Goal: Task Accomplishment & Management: Use online tool/utility

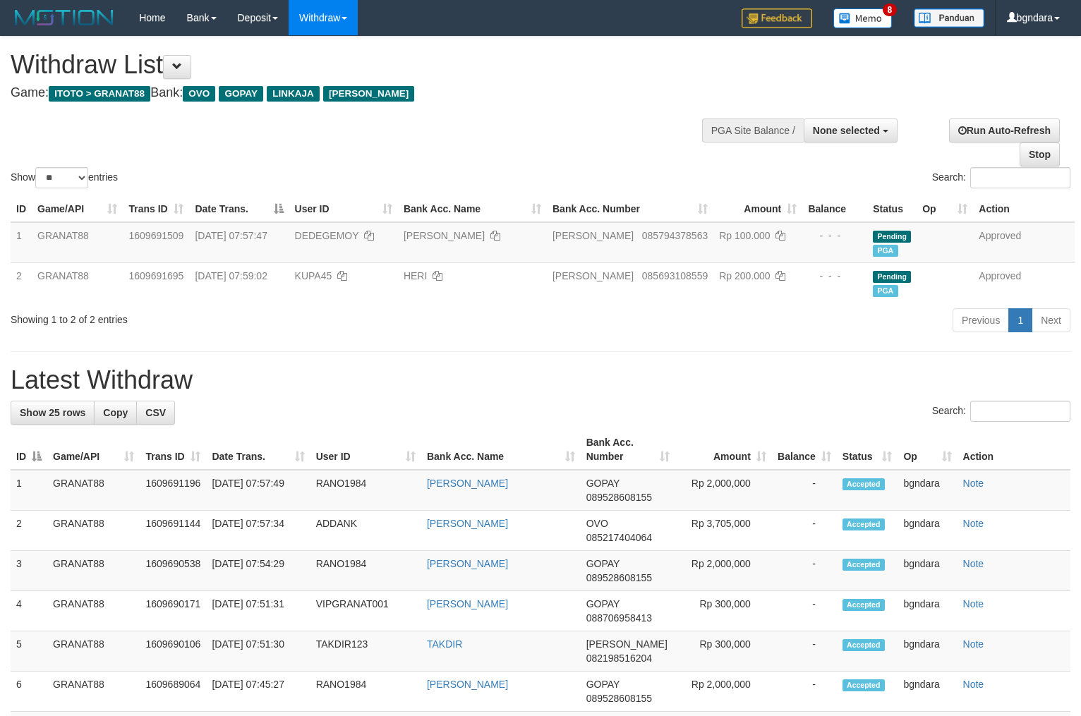
select select
select select "**"
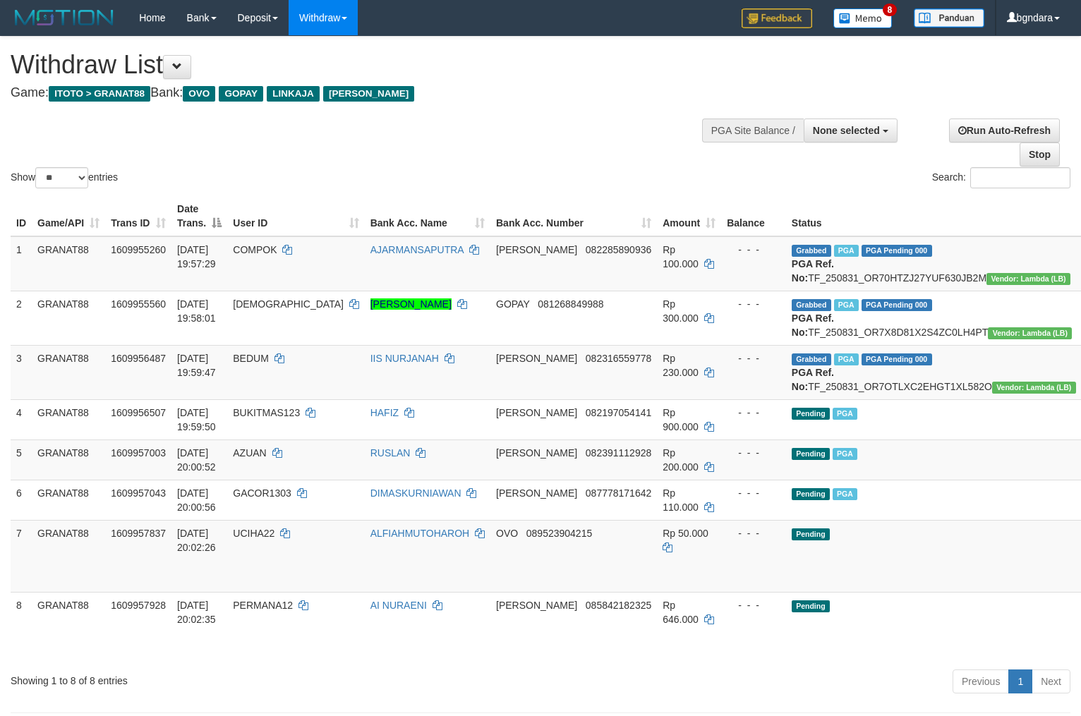
select select
select select "**"
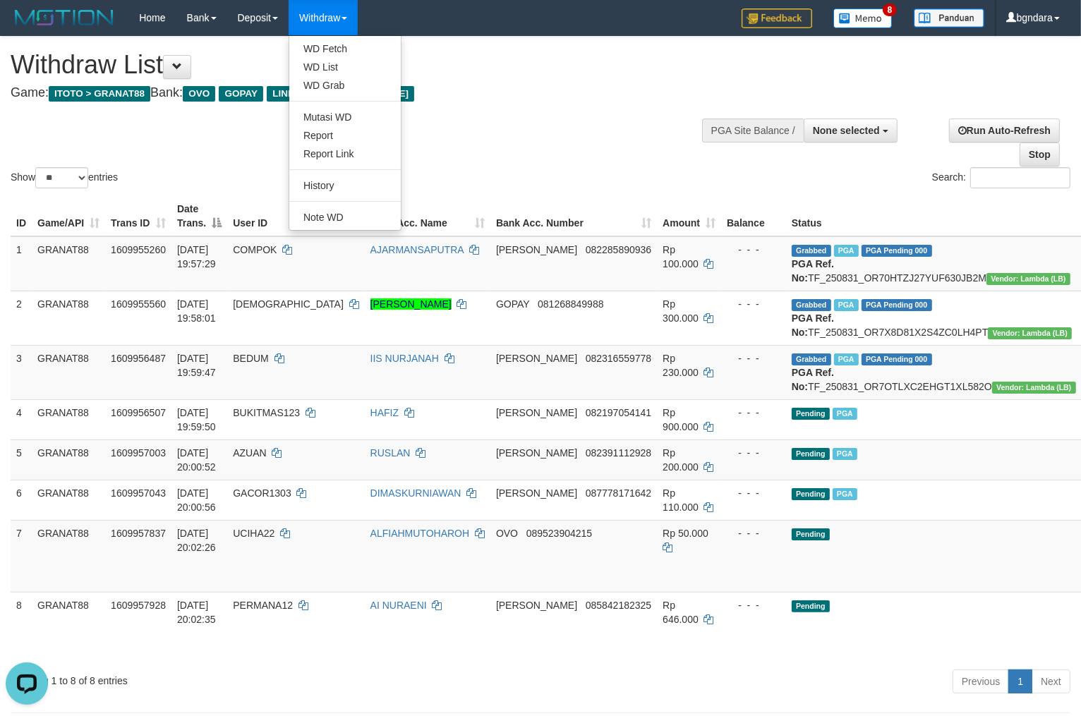
click at [321, 21] on link "Withdraw" at bounding box center [323, 17] width 69 height 35
click at [336, 16] on link "Withdraw" at bounding box center [323, 17] width 69 height 35
click at [337, 16] on link "Withdraw" at bounding box center [323, 17] width 69 height 35
click at [352, 58] on link "WD List" at bounding box center [345, 67] width 112 height 18
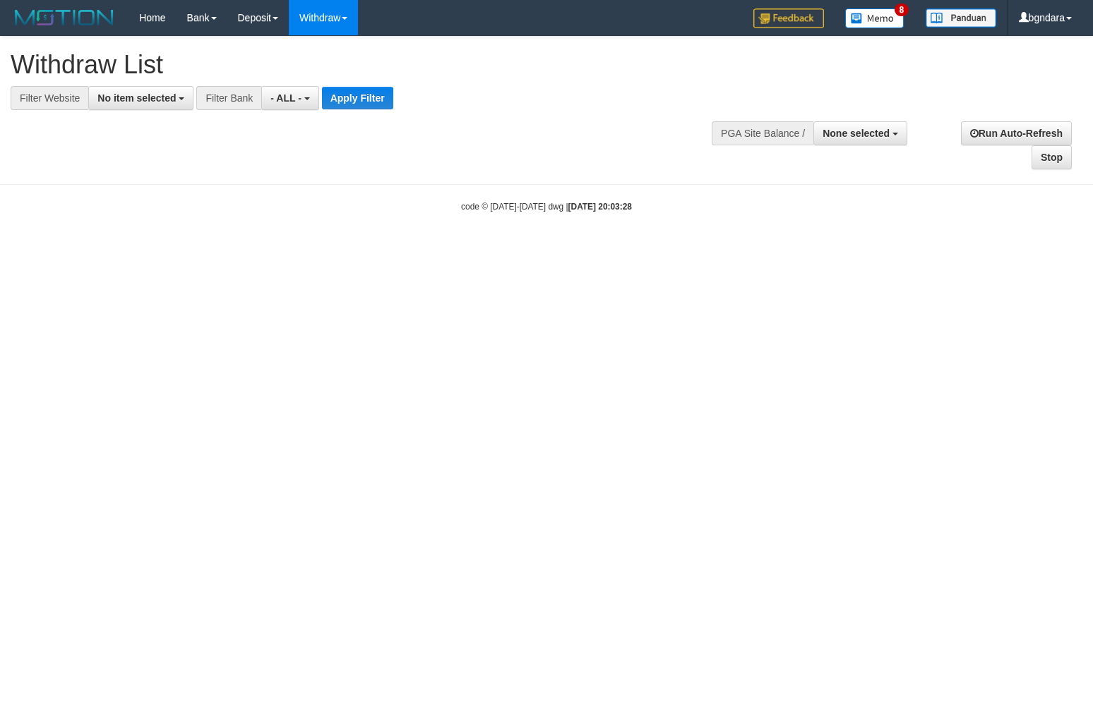
select select
click at [270, 97] on span "- ALL -" at bounding box center [285, 97] width 31 height 11
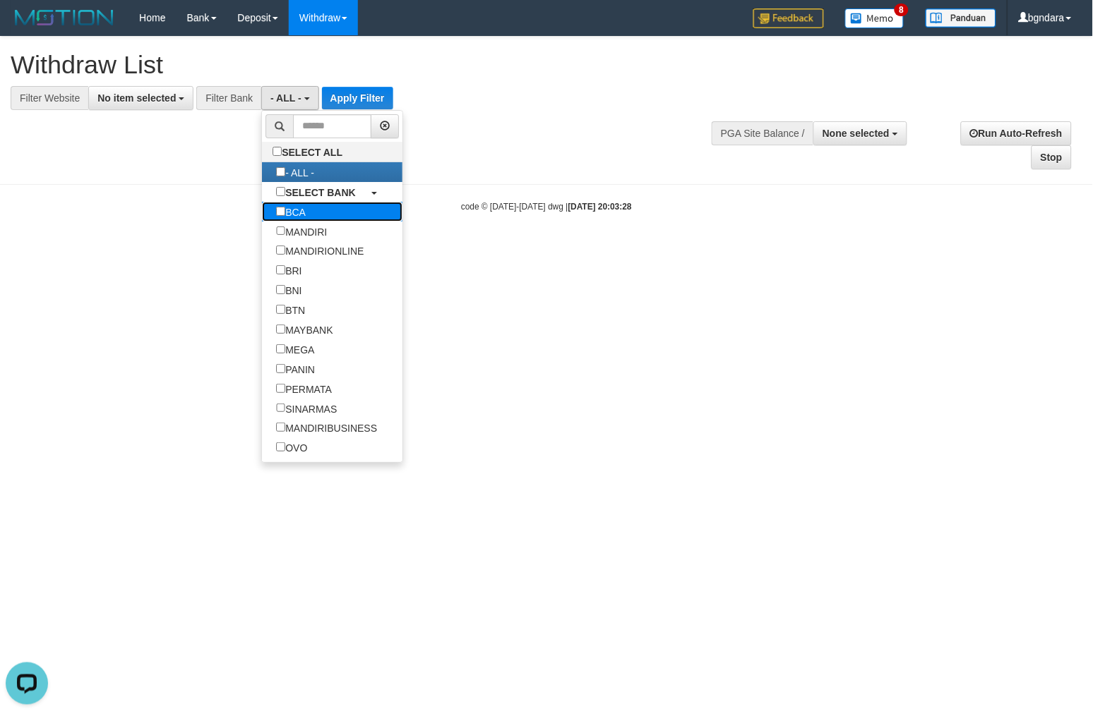
click at [311, 214] on label "BCA" at bounding box center [291, 212] width 58 height 20
select select "***"
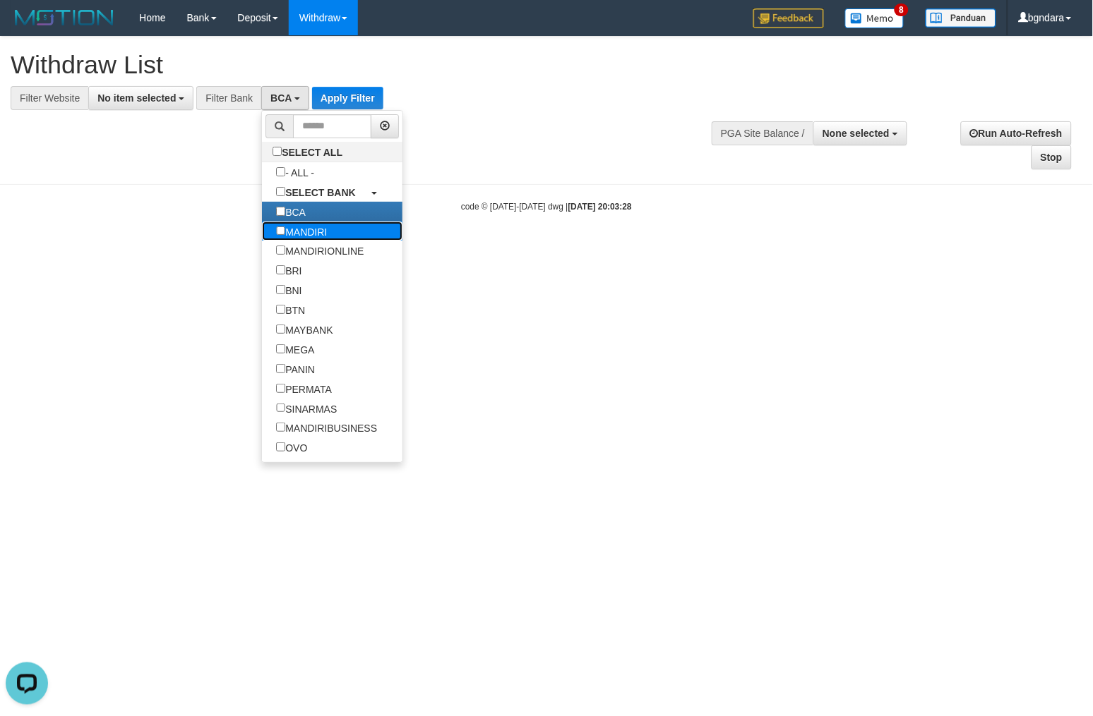
click at [313, 233] on label "MANDIRI" at bounding box center [301, 232] width 79 height 20
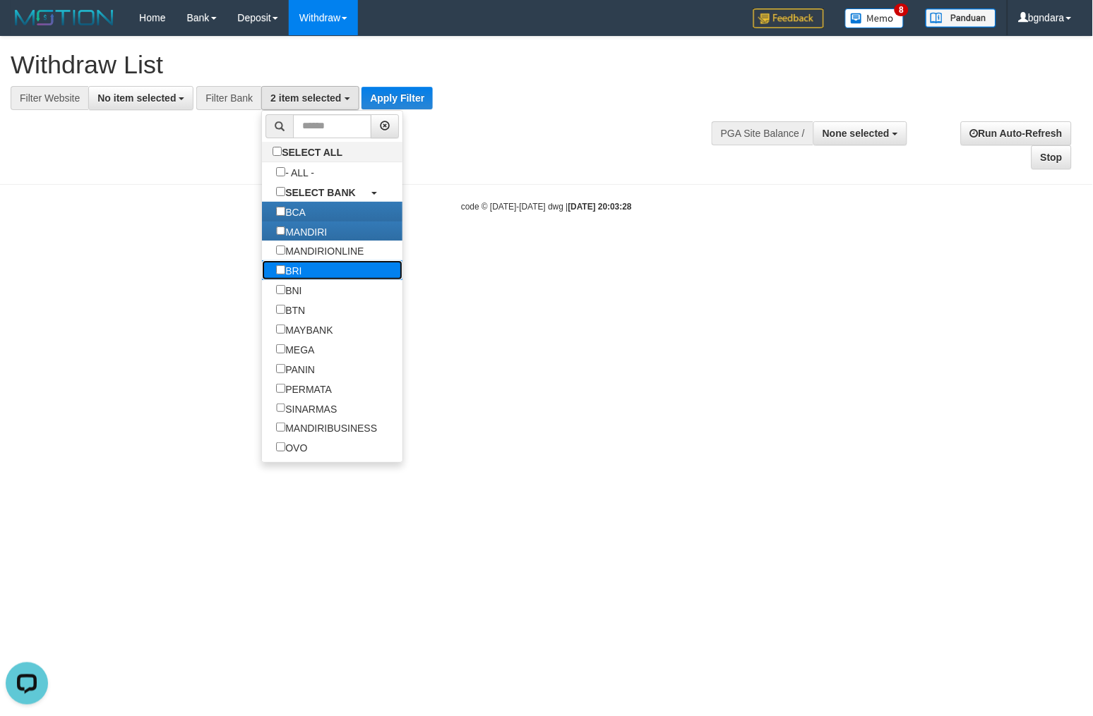
click at [296, 272] on label "BRI" at bounding box center [289, 270] width 54 height 20
click at [321, 300] on link "BNI" at bounding box center [332, 290] width 140 height 20
click at [288, 297] on label "BNI" at bounding box center [289, 290] width 54 height 20
click at [179, 92] on button "No item selected" at bounding box center [140, 98] width 105 height 24
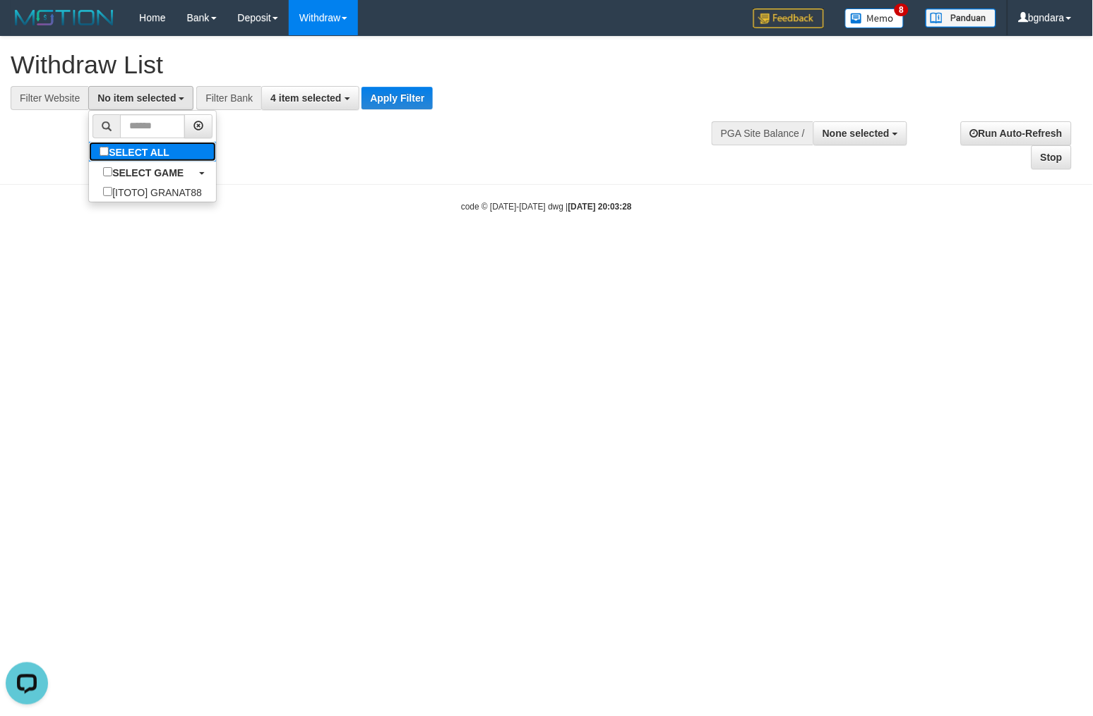
click at [166, 154] on label "SELECT ALL" at bounding box center [136, 152] width 95 height 20
select select "****"
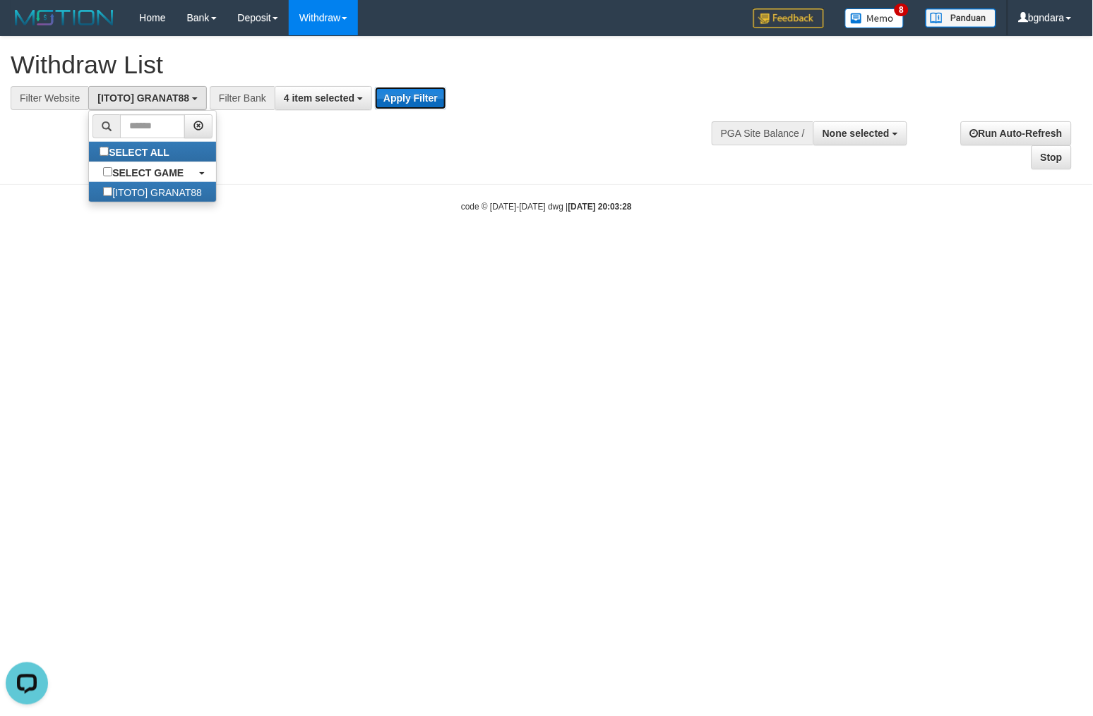
click at [404, 95] on button "Apply Filter" at bounding box center [410, 98] width 71 height 23
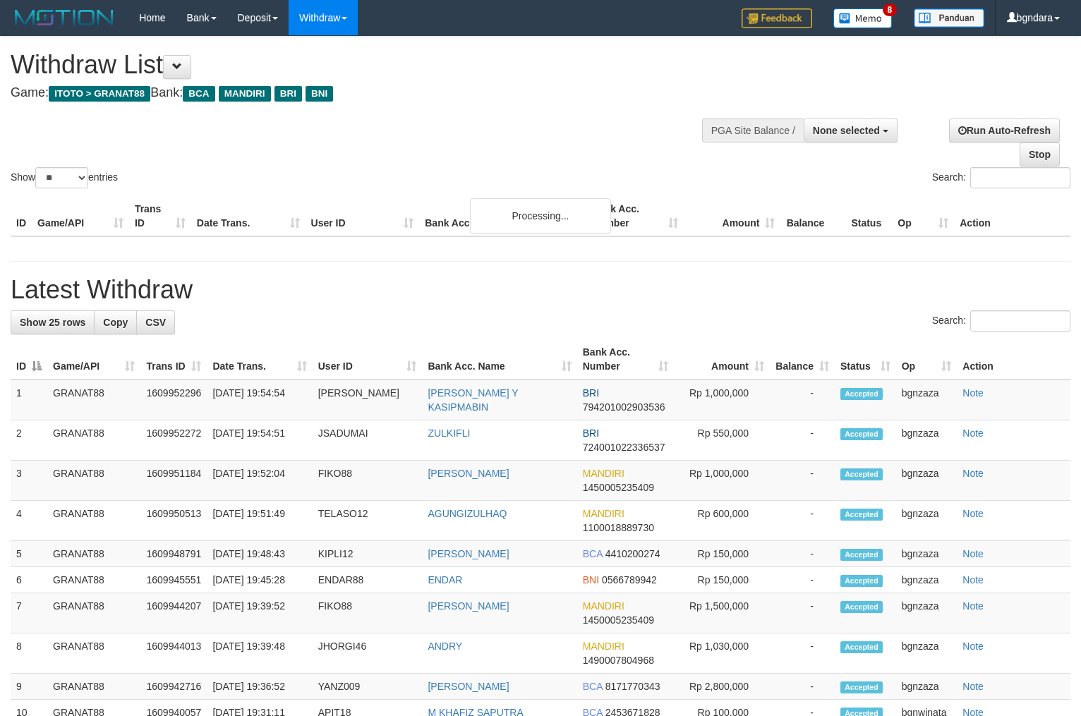
select select
select select "**"
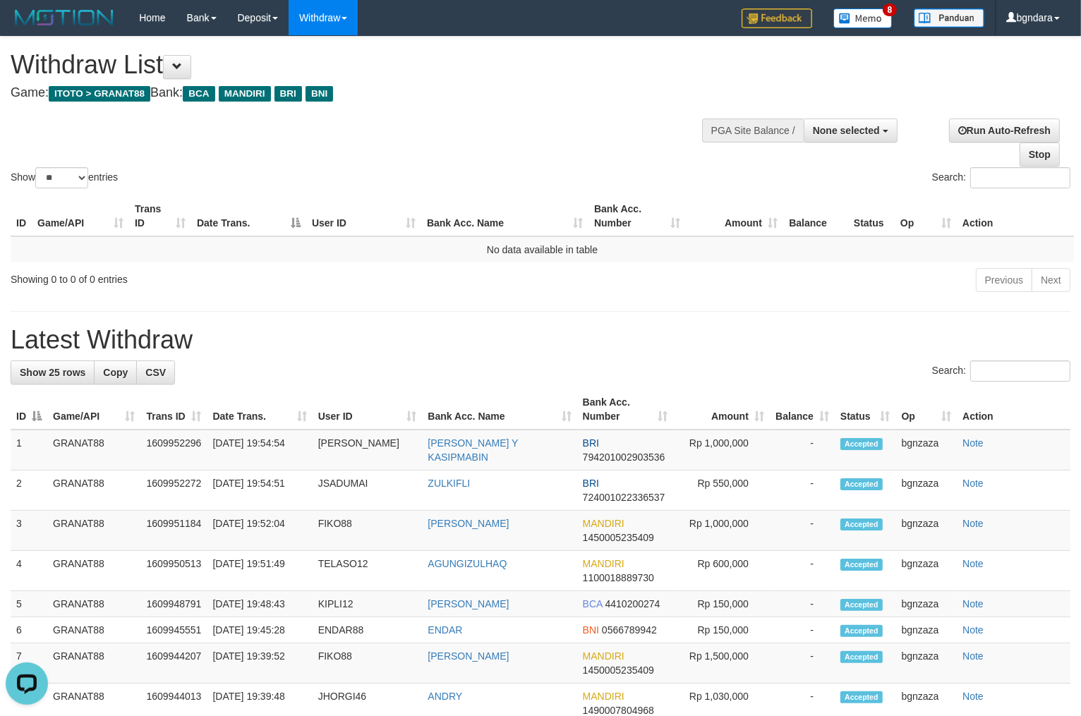
click at [488, 100] on div "**********" at bounding box center [364, 72] width 707 height 70
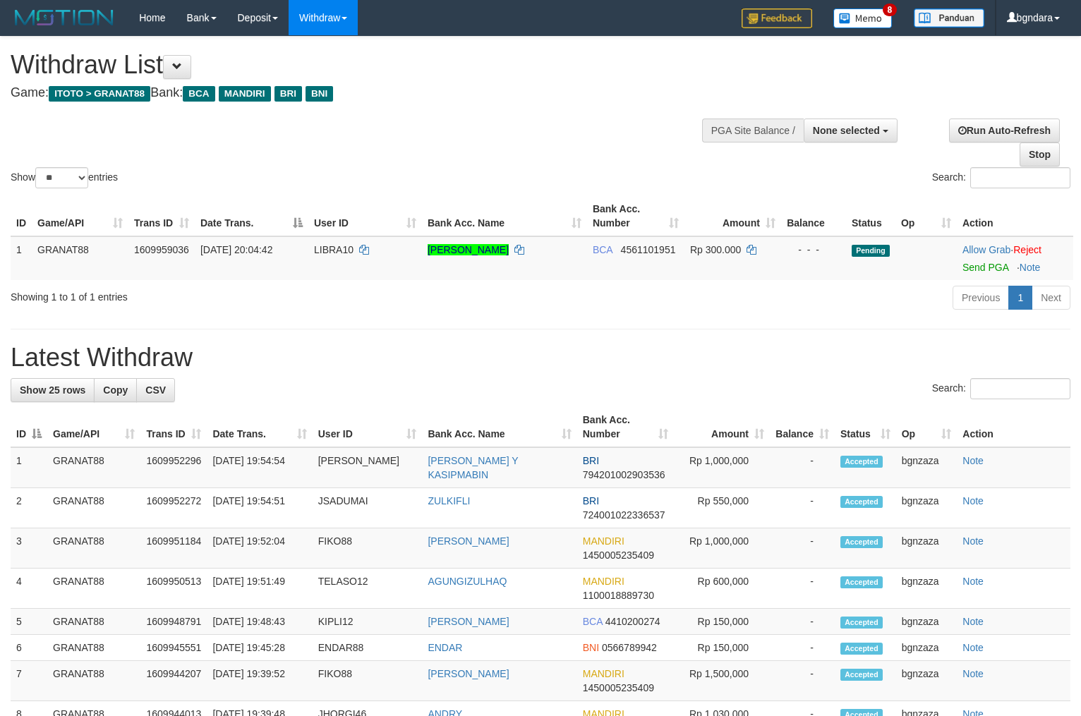
select select
select select "**"
click at [340, 251] on span "LIBRA10" at bounding box center [334, 249] width 40 height 11
click at [336, 251] on span "LIBRA10" at bounding box center [334, 249] width 40 height 11
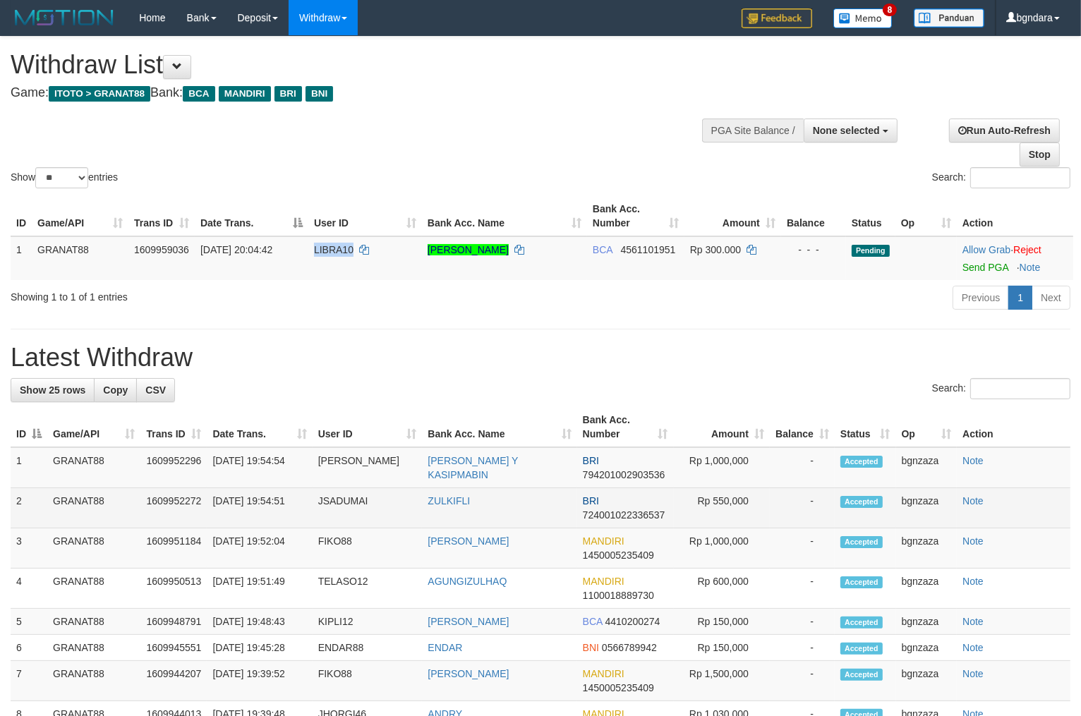
copy span "LIBRA10"
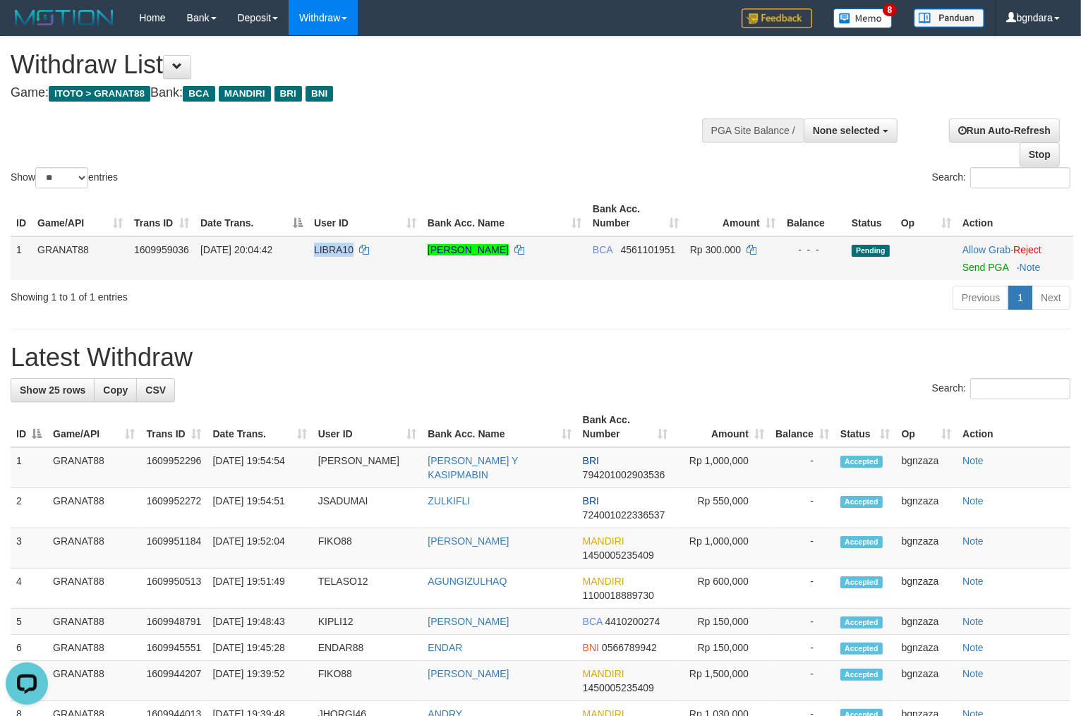
click at [323, 253] on span "LIBRA10" at bounding box center [334, 249] width 40 height 11
click at [316, 255] on td "LIBRA10" at bounding box center [365, 258] width 114 height 44
click at [724, 252] on span "Rp 300.000" at bounding box center [715, 249] width 51 height 11
drag, startPoint x: 724, startPoint y: 252, endPoint x: 711, endPoint y: 255, distance: 13.0
click at [711, 255] on td "Rp 300.000" at bounding box center [733, 258] width 97 height 44
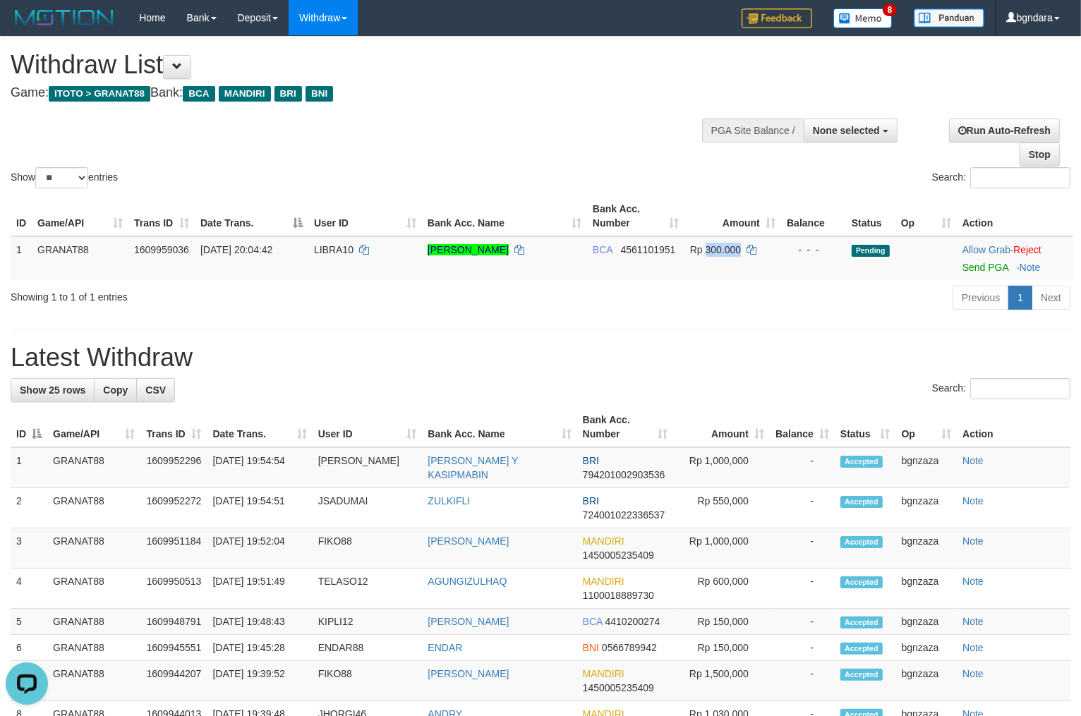
copy span "300.000"
click at [972, 263] on link "Send PGA" at bounding box center [986, 267] width 46 height 11
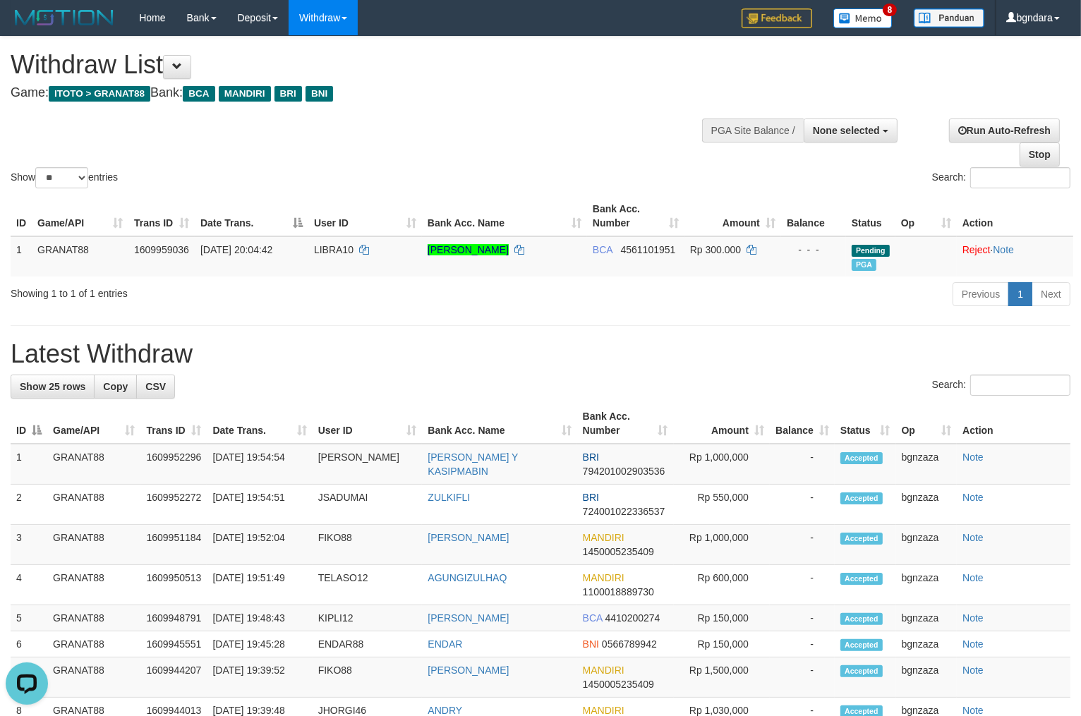
click at [536, 118] on div "Show ** ** ** *** entries Search:" at bounding box center [540, 114] width 1081 height 155
select select
select select "**"
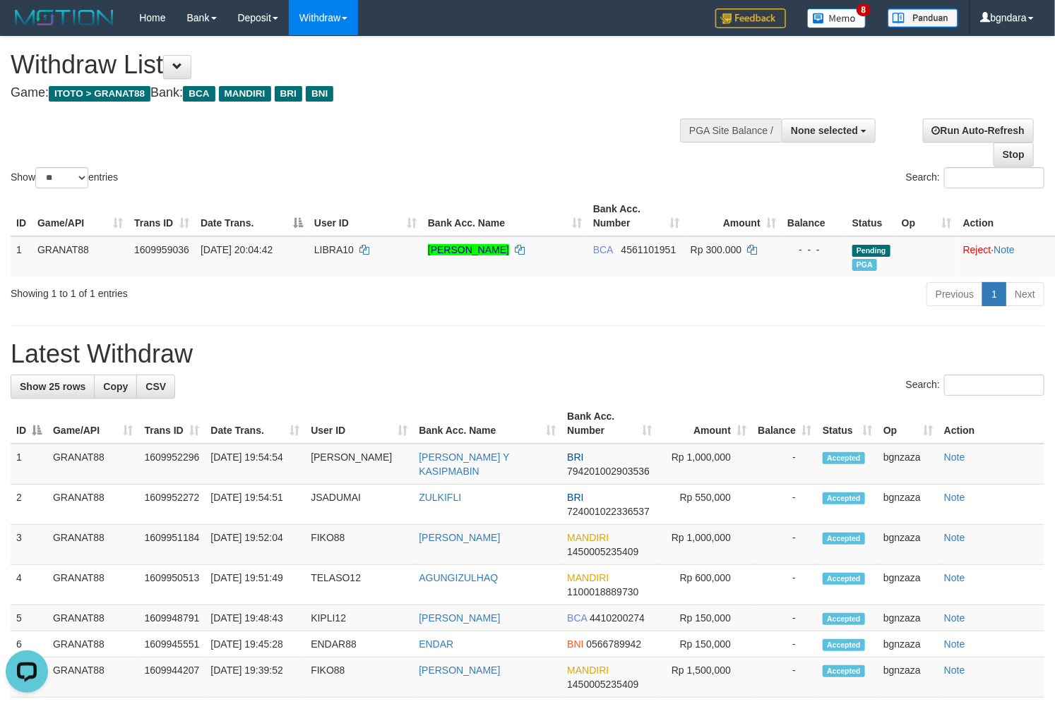
click at [545, 92] on h4 "Game: ITOTO > GRANAT88 Bank: BCA MANDIRI BRI BNI" at bounding box center [350, 93] width 678 height 14
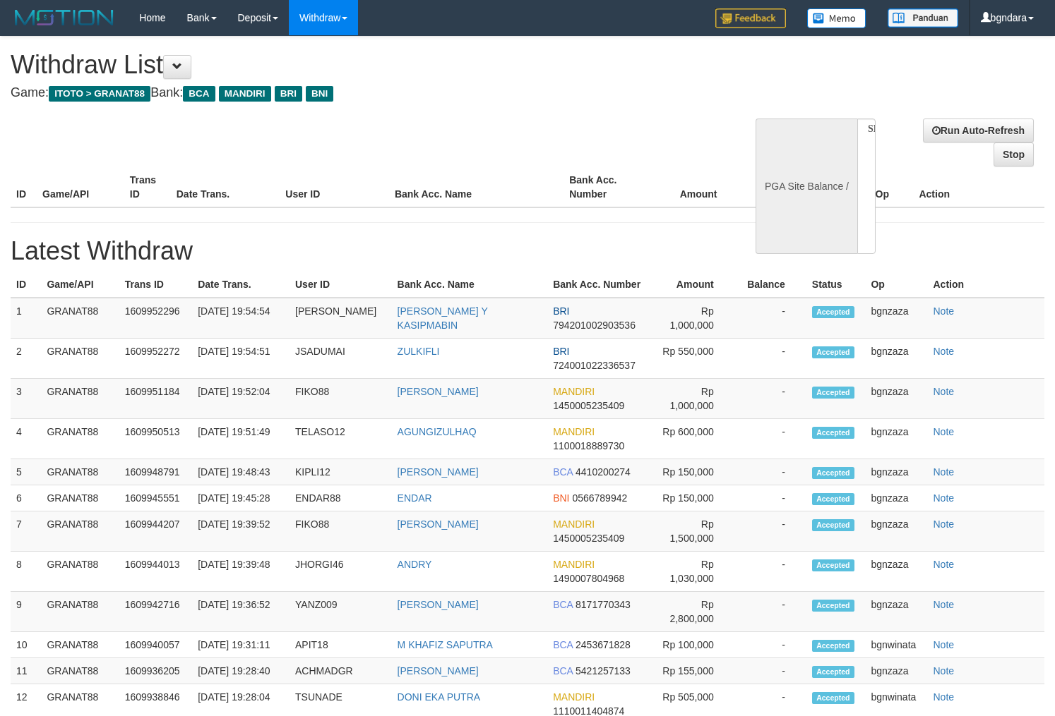
select select
select select "**"
select select
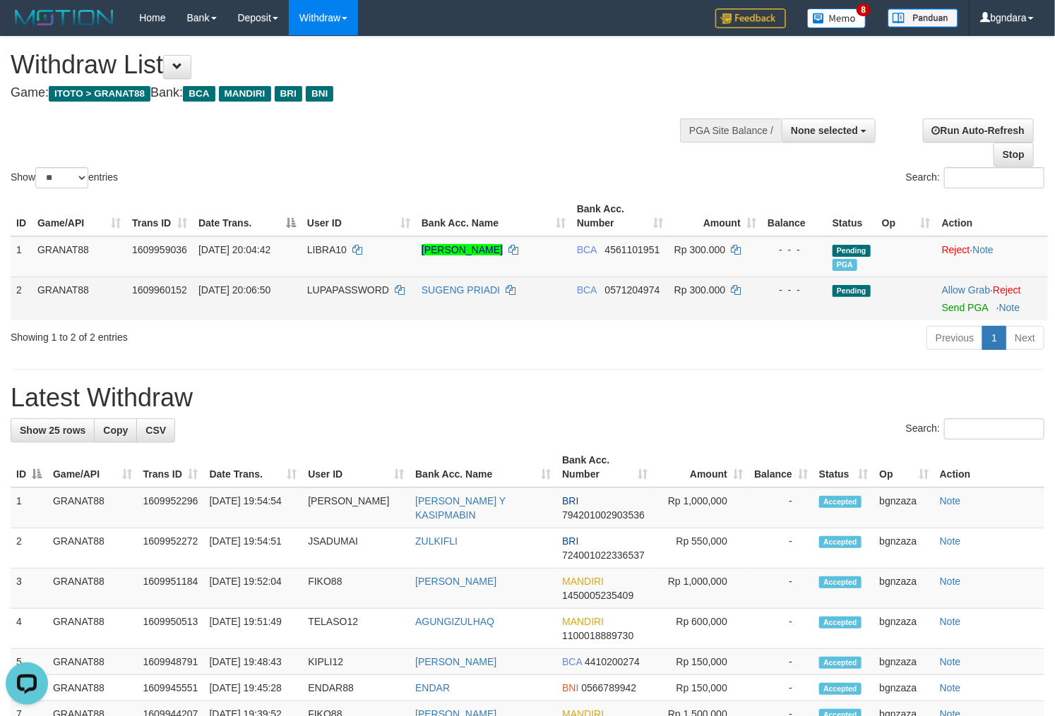
click at [360, 286] on span "LUPAPASSWORD" at bounding box center [348, 289] width 82 height 11
click at [355, 286] on span "LUPAPASSWORD" at bounding box center [348, 289] width 82 height 11
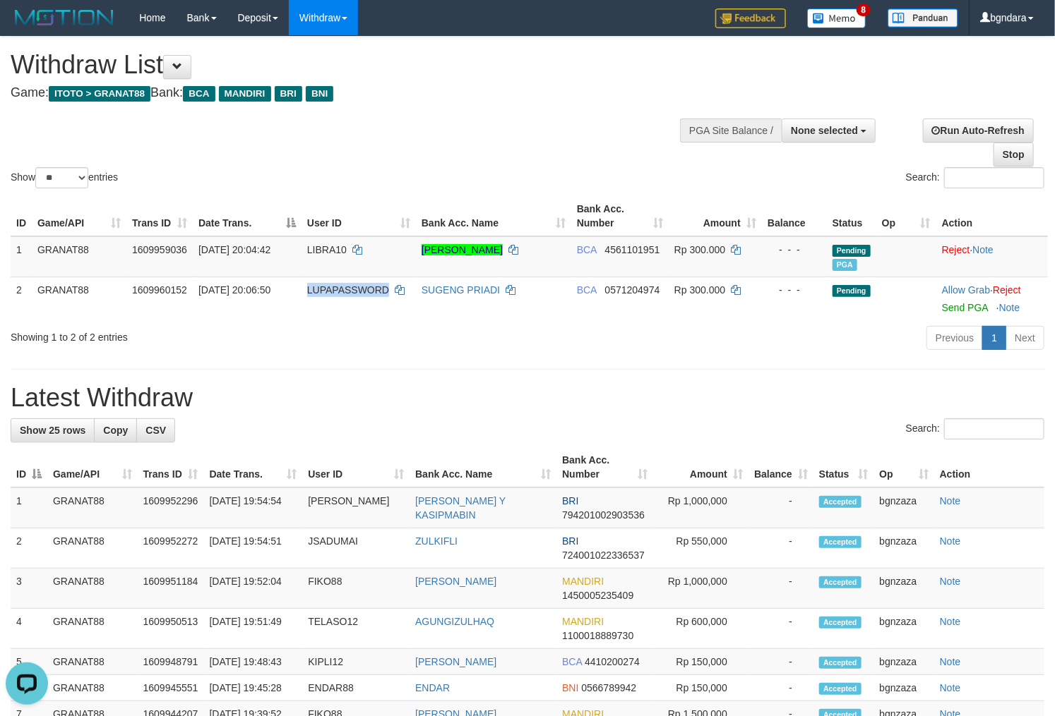
copy span "LUPAPASSWORD"
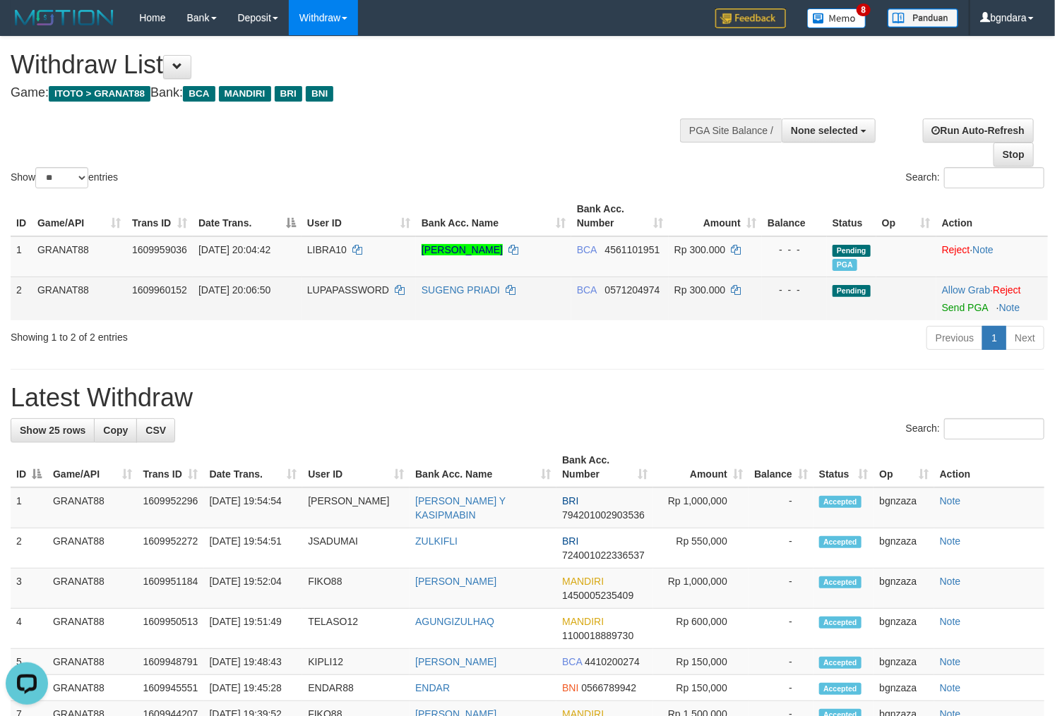
click at [707, 286] on span "Rp 300.000" at bounding box center [699, 289] width 51 height 11
drag, startPoint x: 707, startPoint y: 286, endPoint x: 700, endPoint y: 287, distance: 7.2
click at [700, 287] on span "Rp 300.000" at bounding box center [699, 289] width 51 height 11
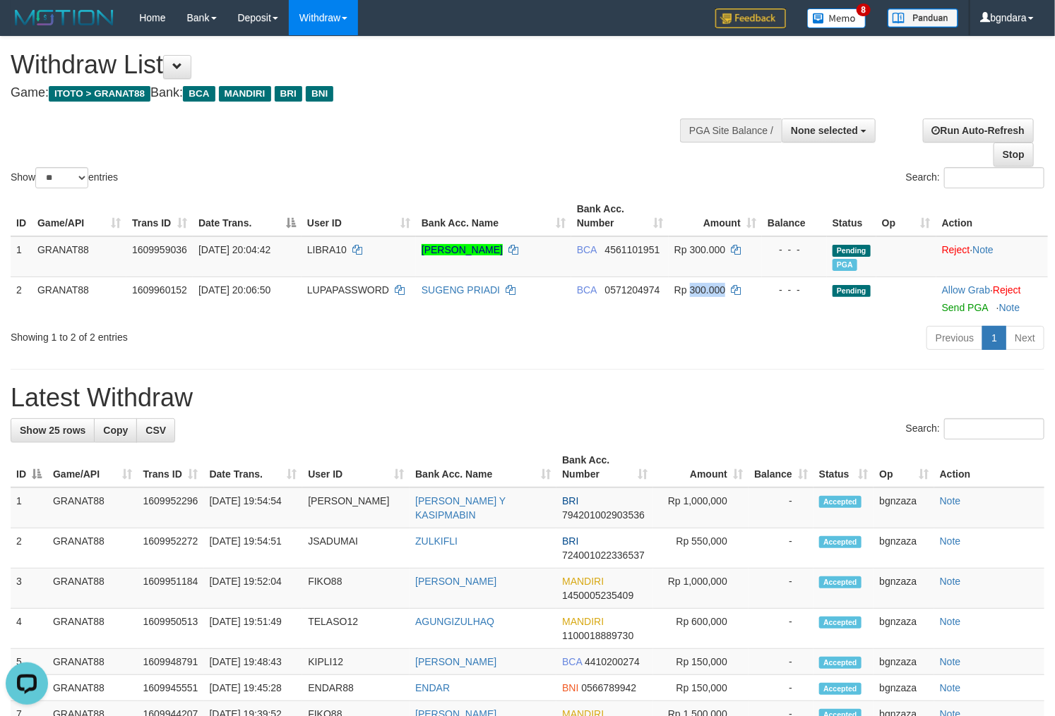
copy span "300.000"
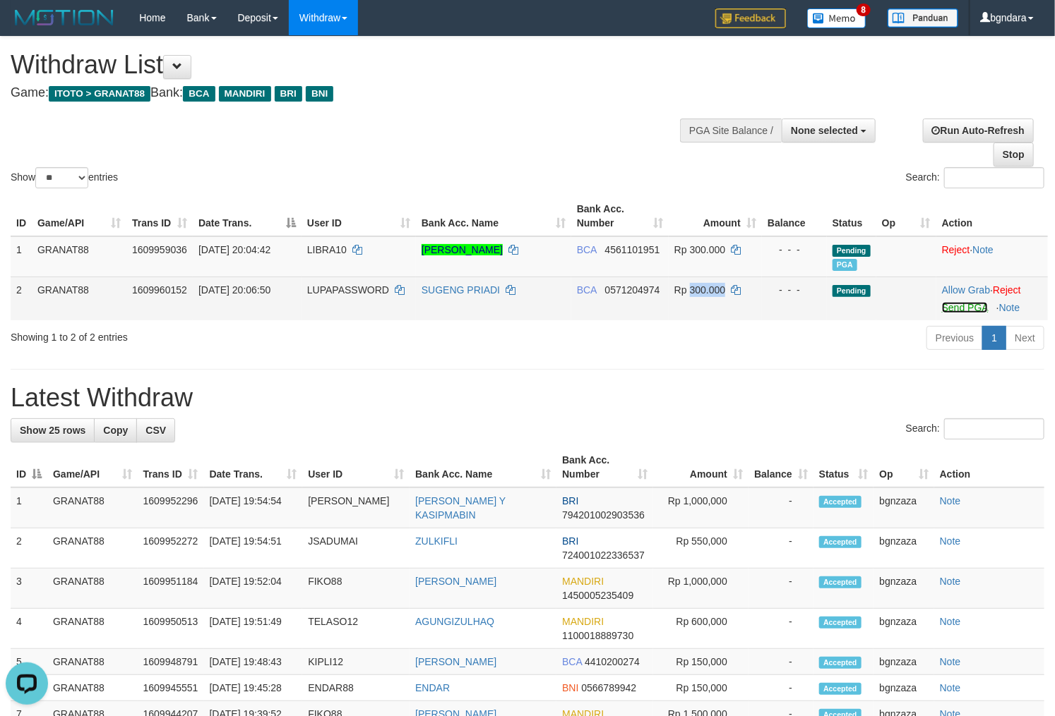
click at [980, 305] on link "Send PGA" at bounding box center [965, 307] width 46 height 11
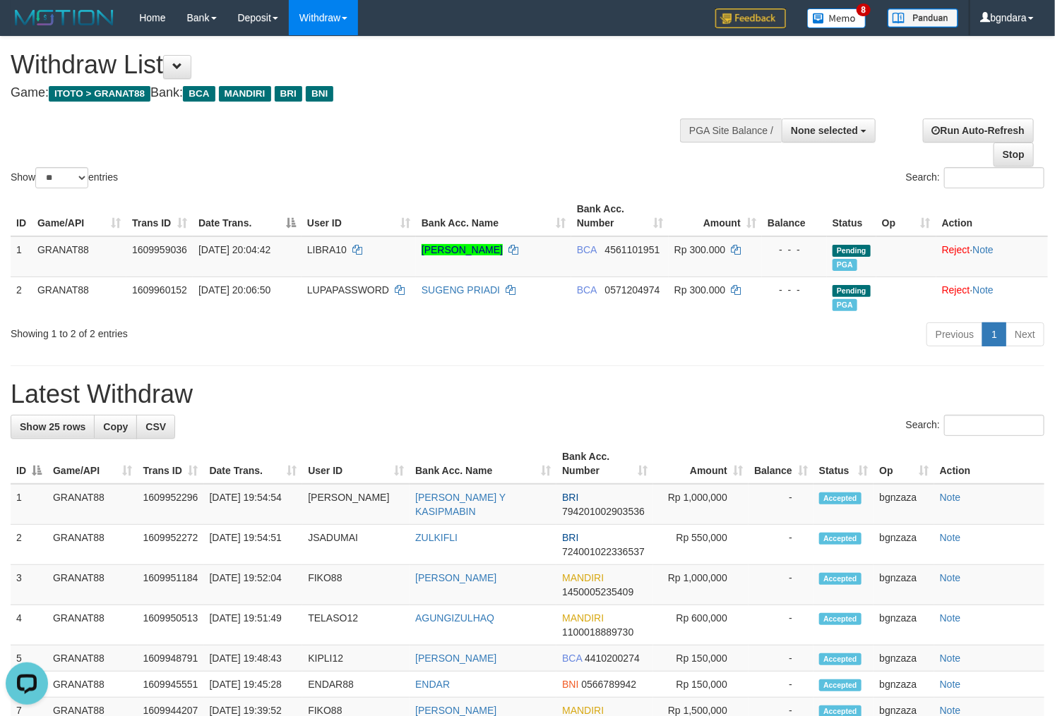
click at [478, 67] on h1 "Withdraw List" at bounding box center [350, 65] width 678 height 28
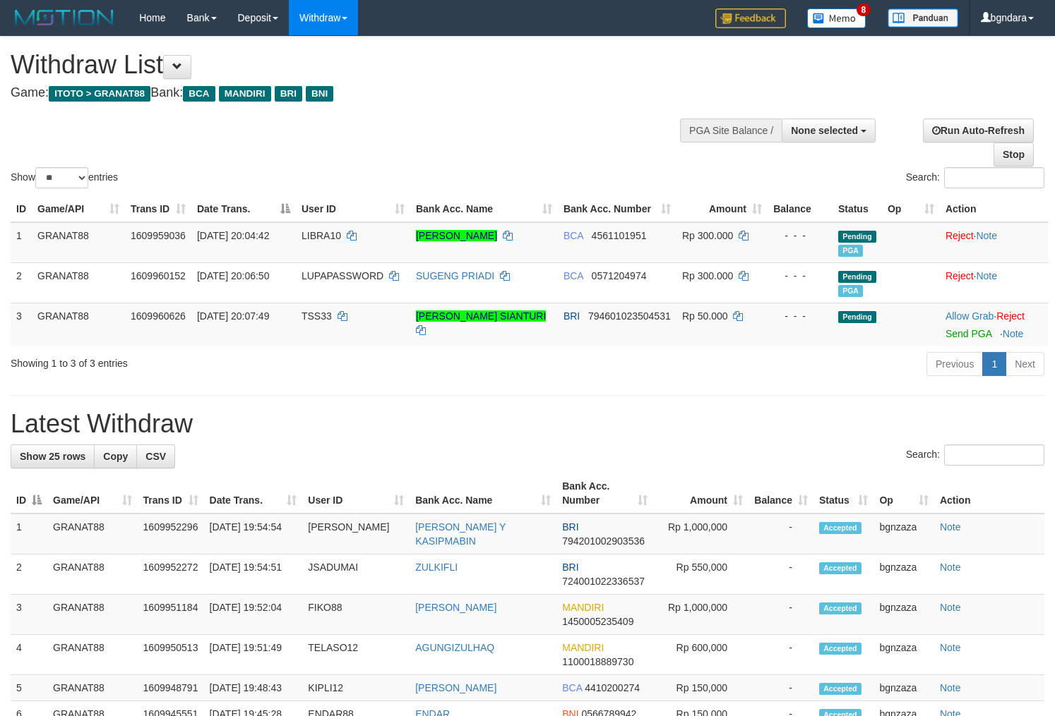
select select
select select "**"
click at [418, 88] on h4 "Game: ITOTO > GRANAT88 Bank: BCA MANDIRI BRI BNI" at bounding box center [350, 93] width 678 height 14
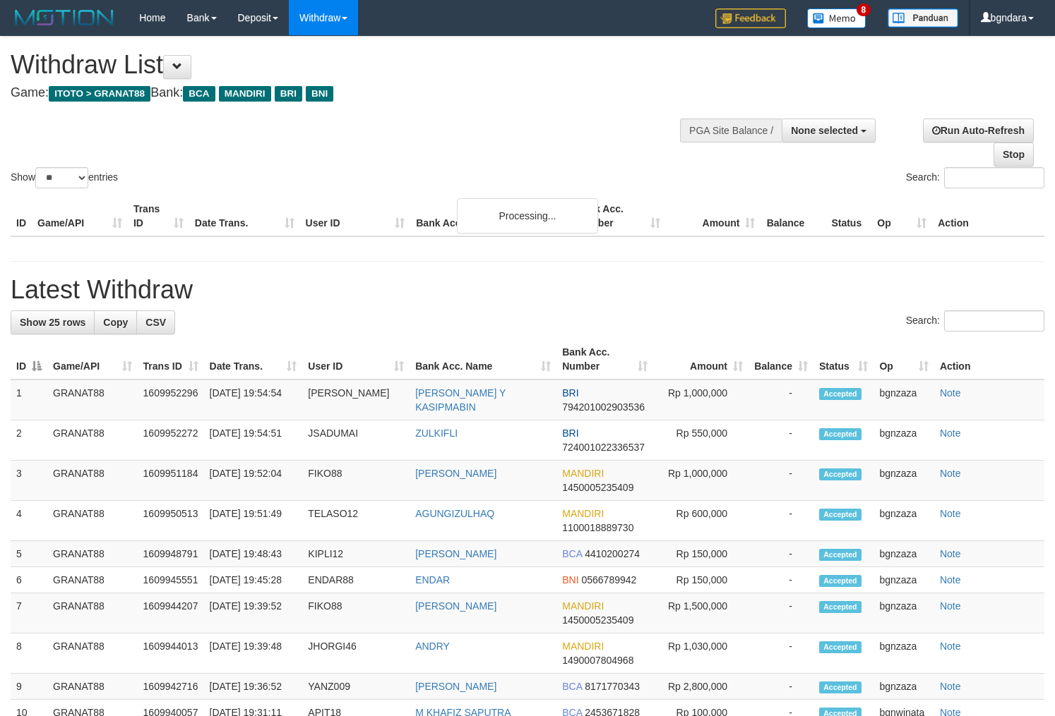
select select
select select "**"
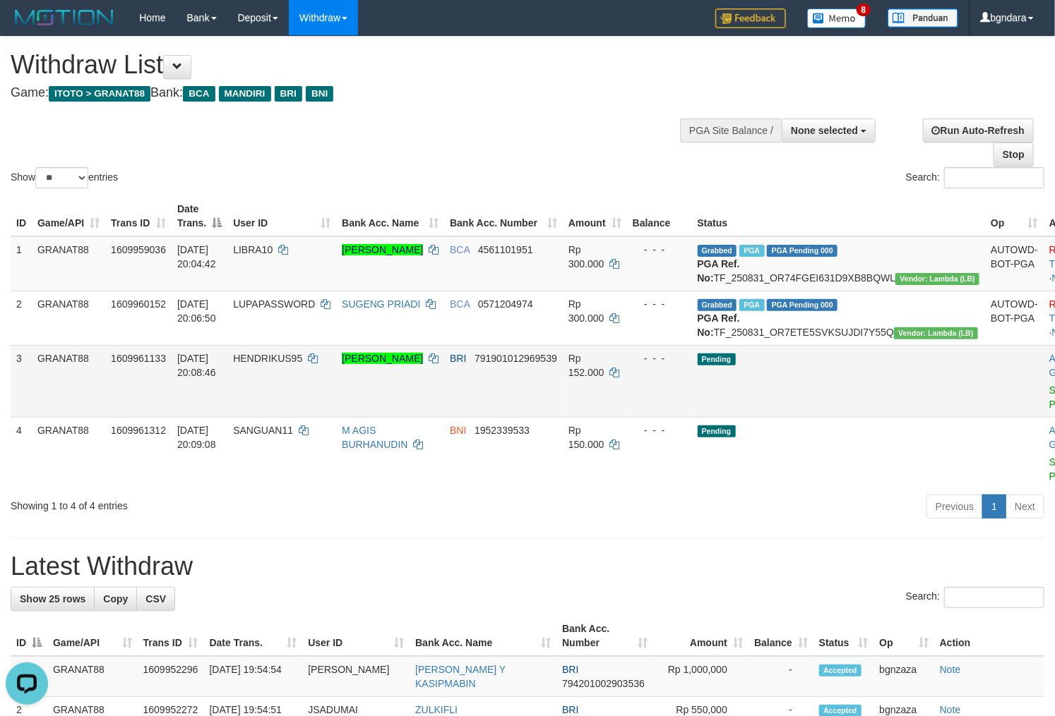
click at [275, 364] on span "HENDRIKUS95" at bounding box center [267, 358] width 69 height 11
drag, startPoint x: 275, startPoint y: 386, endPoint x: 267, endPoint y: 389, distance: 8.9
click at [267, 364] on span "HENDRIKUS95" at bounding box center [267, 358] width 69 height 11
copy span "HENDRIKUS95"
click at [604, 378] on span "Rp 152.000" at bounding box center [586, 365] width 36 height 25
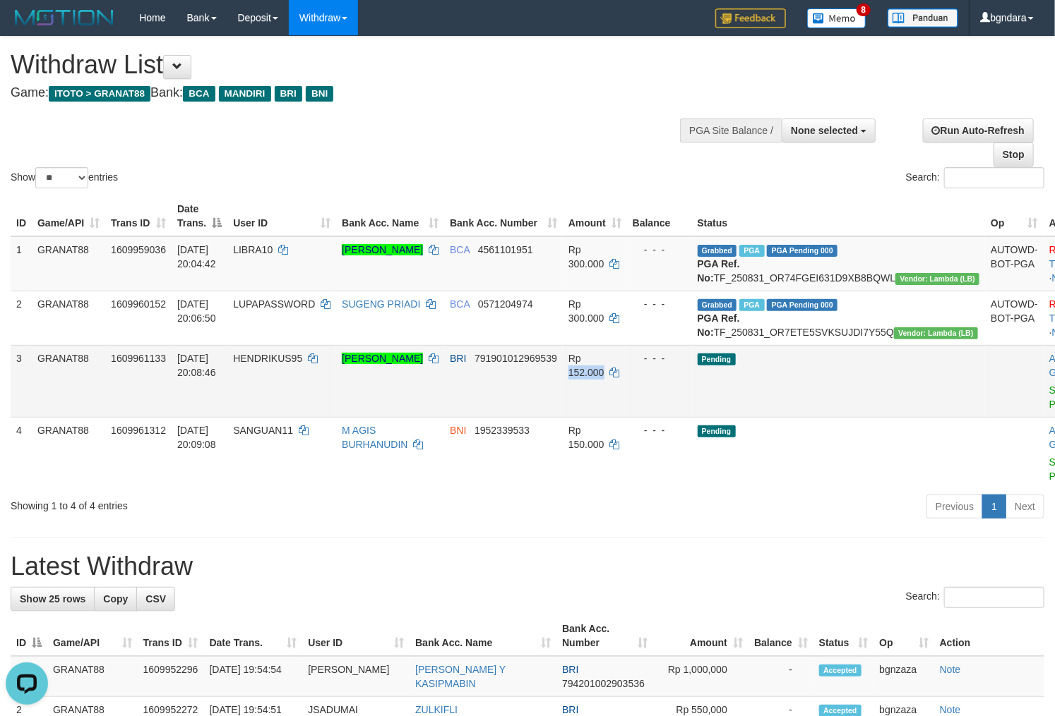
click at [604, 378] on span "Rp 152.000" at bounding box center [586, 365] width 36 height 25
copy span "152.000"
click at [1049, 410] on link "Send PGA" at bounding box center [1060, 397] width 23 height 25
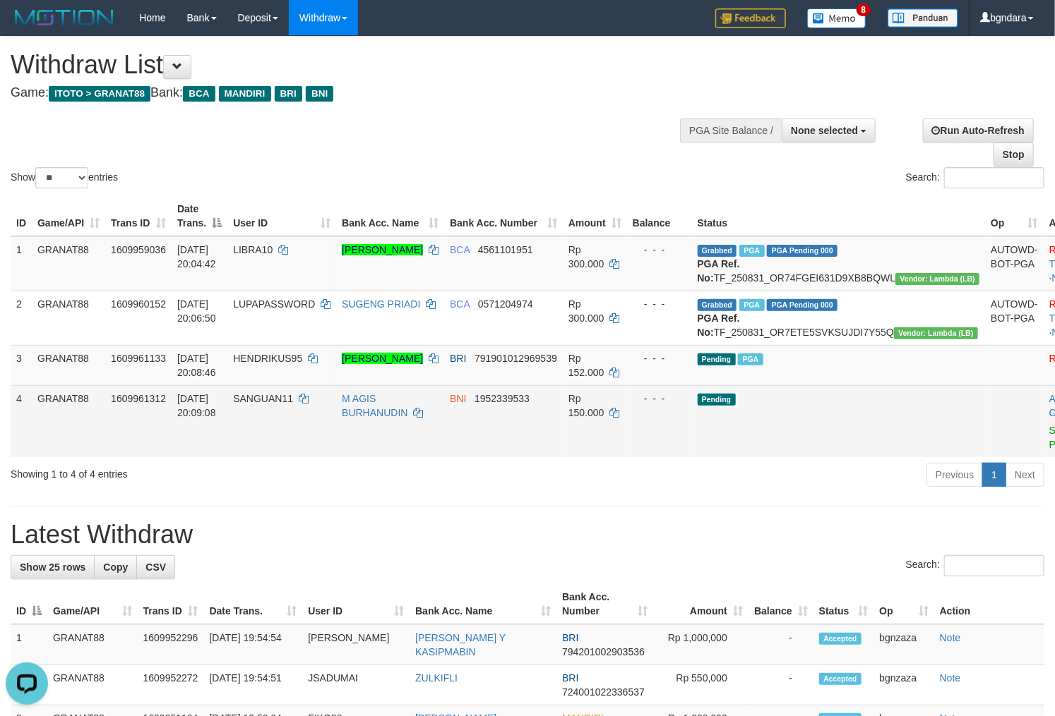
click at [286, 404] on span "SANGUAN11" at bounding box center [263, 398] width 60 height 11
drag, startPoint x: 286, startPoint y: 421, endPoint x: 276, endPoint y: 422, distance: 10.0
click at [276, 404] on span "SANGUAN11" at bounding box center [263, 398] width 60 height 11
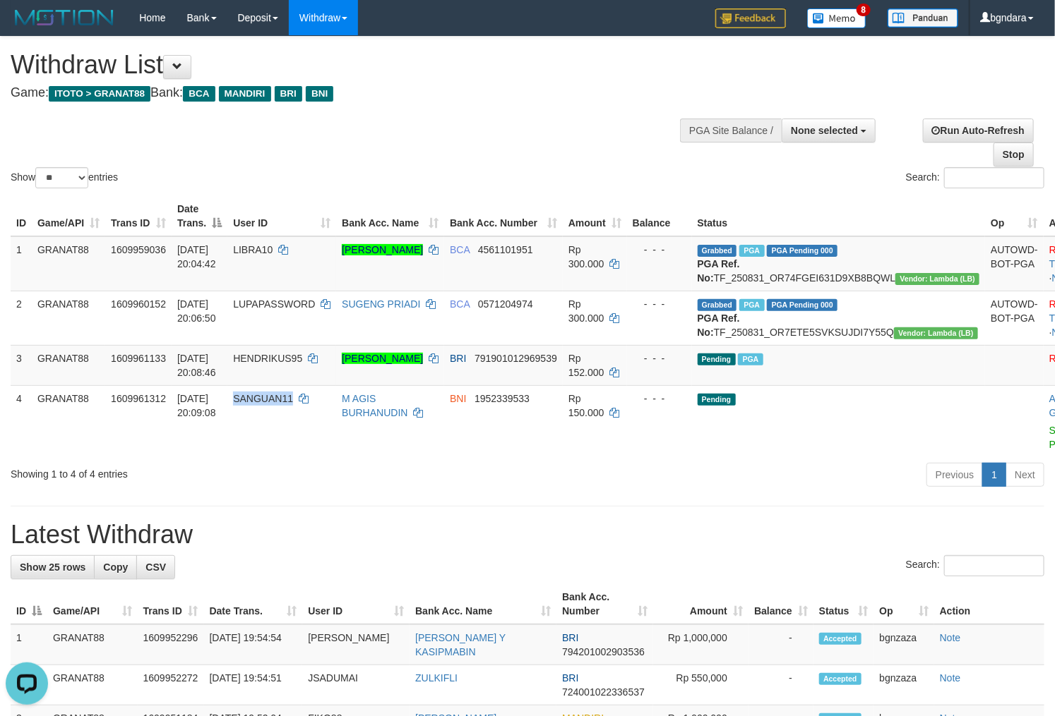
copy span "SANGUAN11"
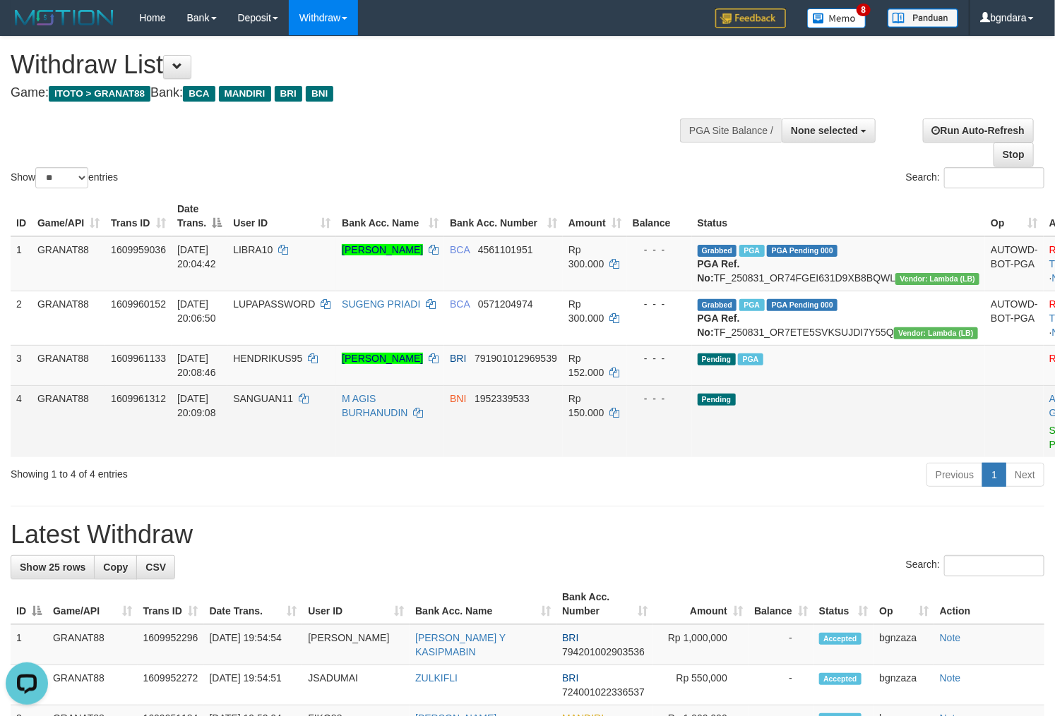
click at [604, 419] on span "Rp 150.000" at bounding box center [586, 405] width 36 height 25
drag, startPoint x: 613, startPoint y: 421, endPoint x: 605, endPoint y: 424, distance: 8.5
click at [604, 419] on span "Rp 150.000" at bounding box center [586, 405] width 36 height 25
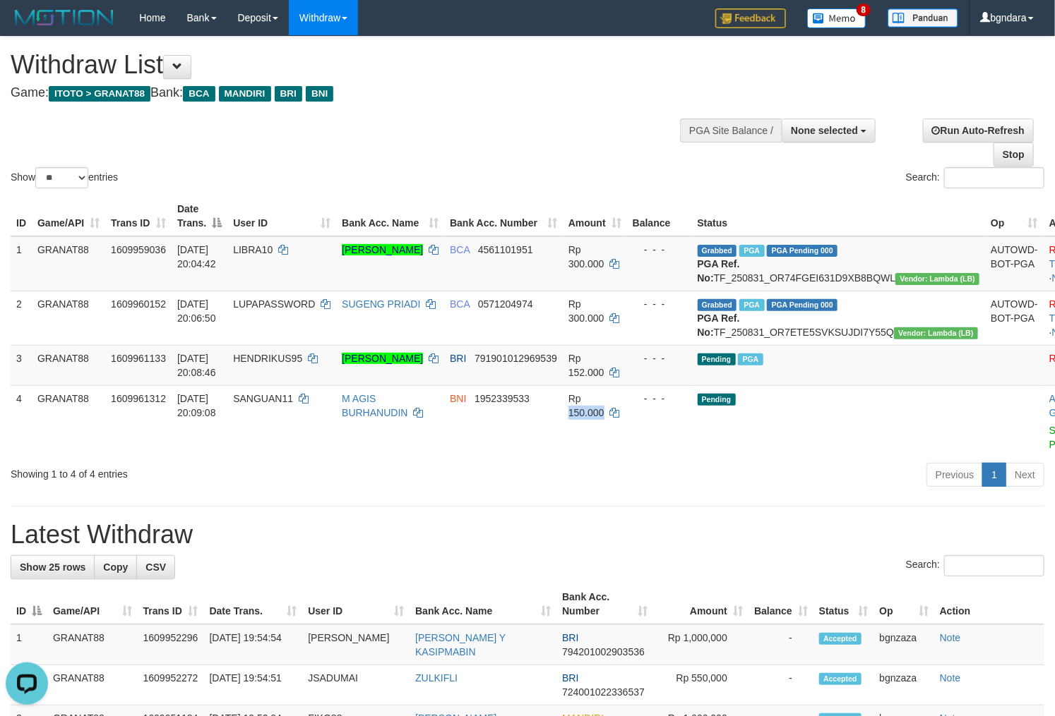
copy span "150.000"
drag, startPoint x: 974, startPoint y: 460, endPoint x: 603, endPoint y: 193, distance: 457.2
click at [1049, 450] on link "Send PGA" at bounding box center [1060, 437] width 23 height 25
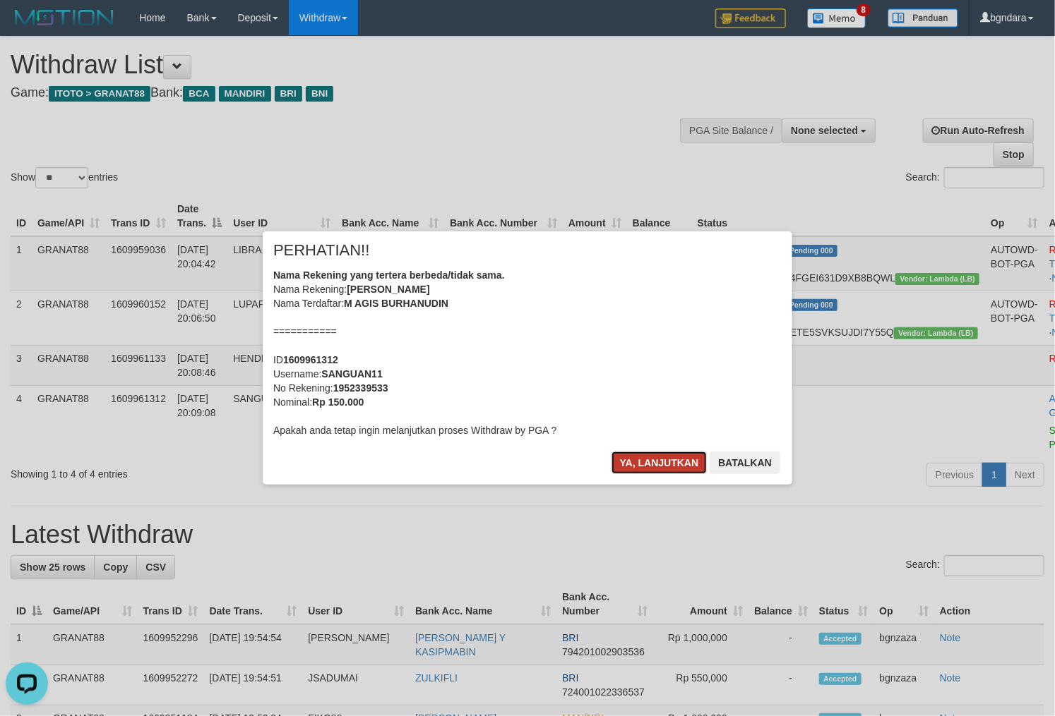
click at [650, 467] on button "Ya, lanjutkan" at bounding box center [659, 463] width 96 height 23
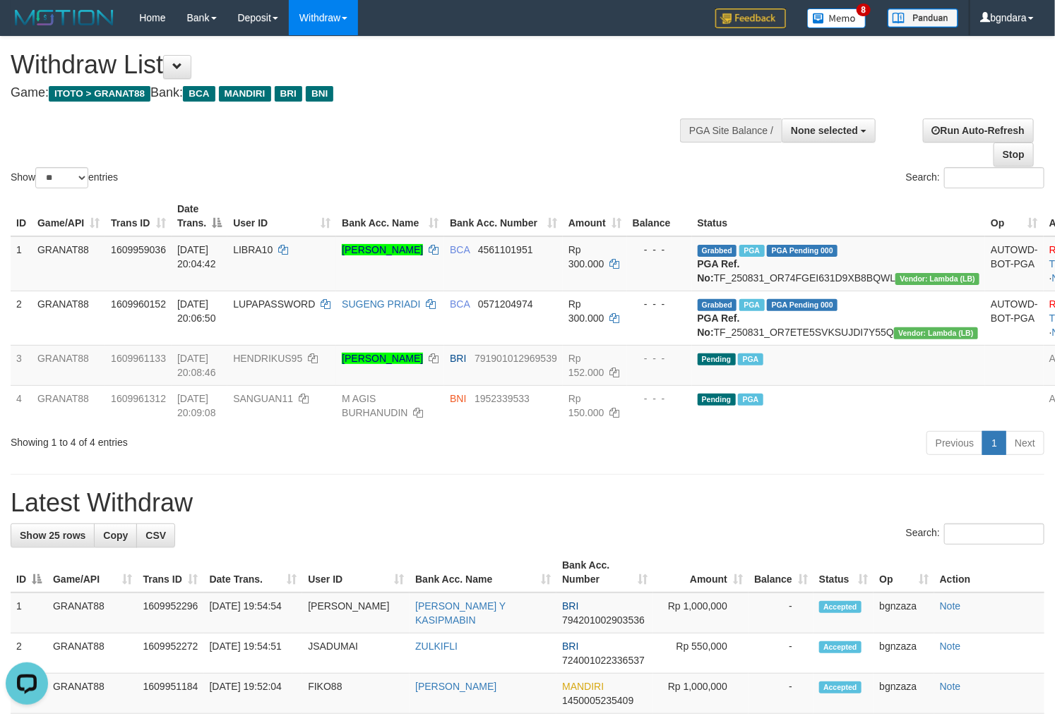
click at [493, 116] on div "Show ** ** ** *** entries Search:" at bounding box center [527, 114] width 1055 height 155
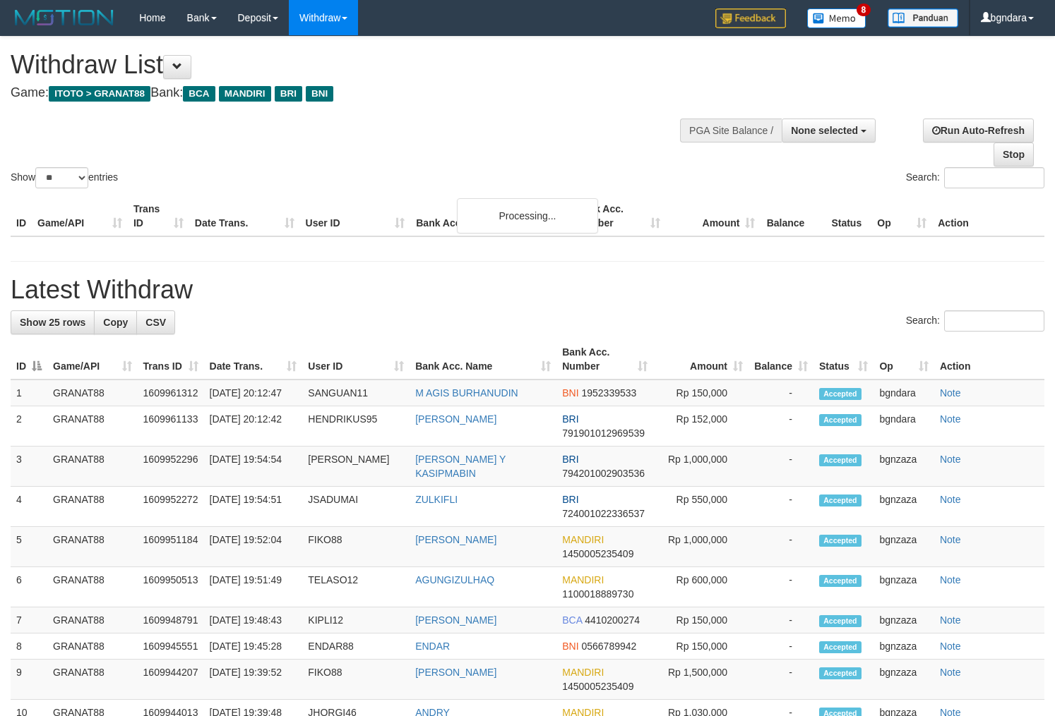
select select
select select "**"
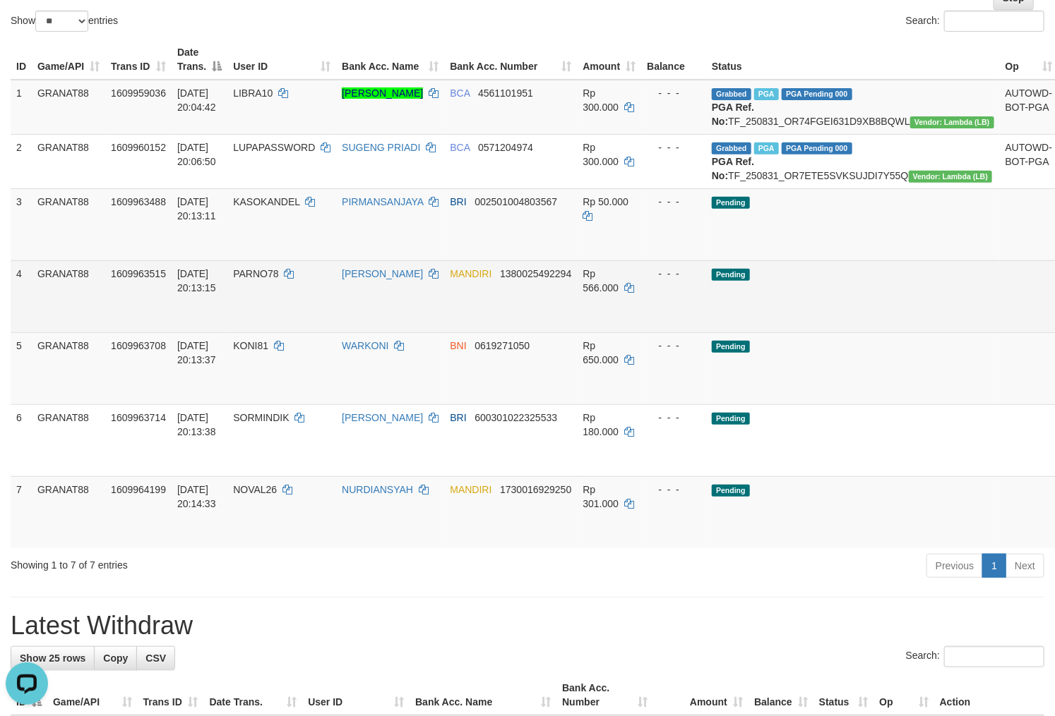
click at [248, 280] on span "PARNO78" at bounding box center [255, 273] width 45 height 11
drag, startPoint x: 247, startPoint y: 301, endPoint x: 238, endPoint y: 305, distance: 9.8
click at [238, 305] on td "PARNO78" at bounding box center [281, 296] width 109 height 72
click at [254, 280] on span "PARNO78" at bounding box center [255, 273] width 45 height 11
click at [250, 280] on span "PARNO78" at bounding box center [255, 273] width 45 height 11
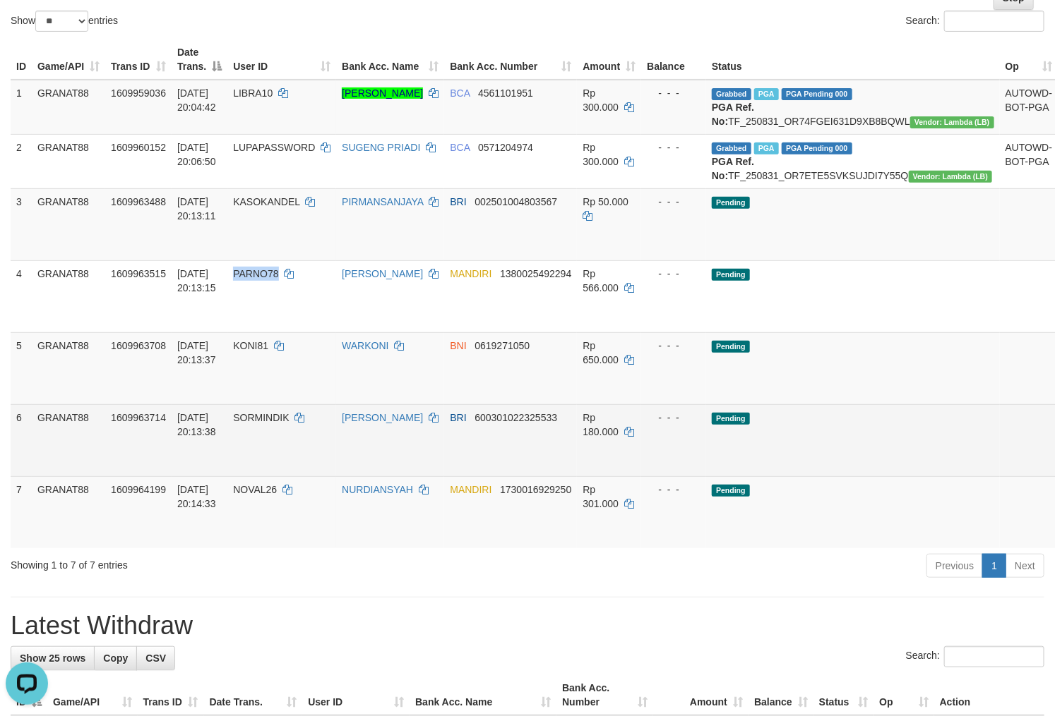
copy span "PARNO78"
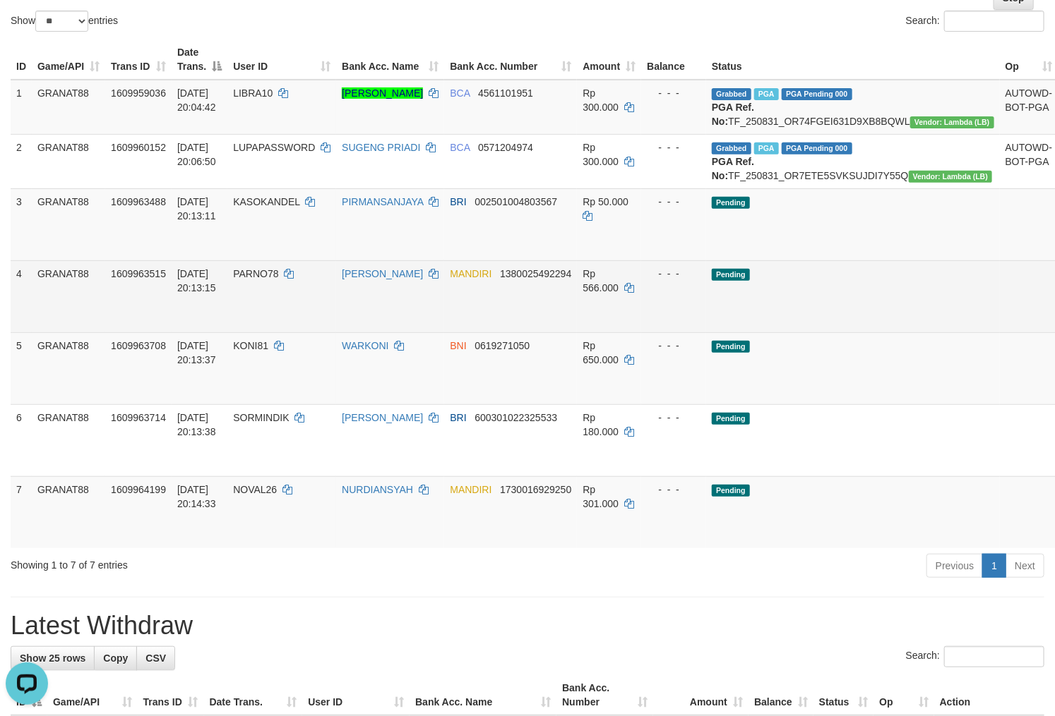
click at [606, 294] on span "Rp 566.000" at bounding box center [600, 280] width 36 height 25
click at [602, 294] on span "Rp 566.000" at bounding box center [600, 280] width 36 height 25
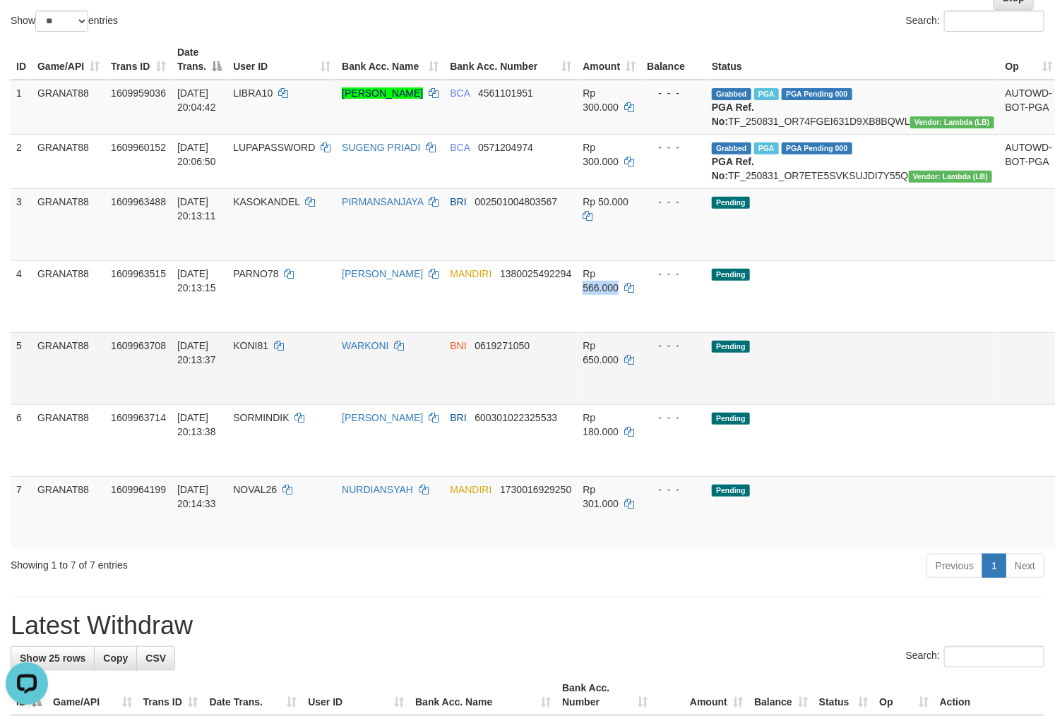
copy span "566.000"
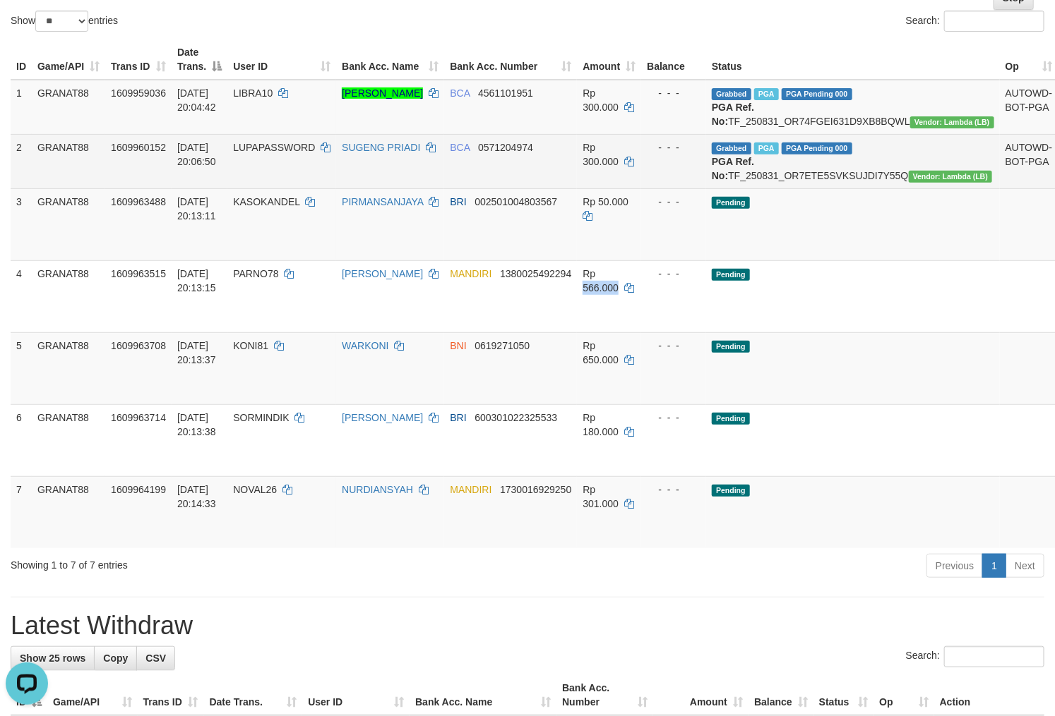
drag, startPoint x: 974, startPoint y: 334, endPoint x: 619, endPoint y: 186, distance: 384.8
click at [1054, 325] on link "Send PGA" at bounding box center [1074, 312] width 23 height 25
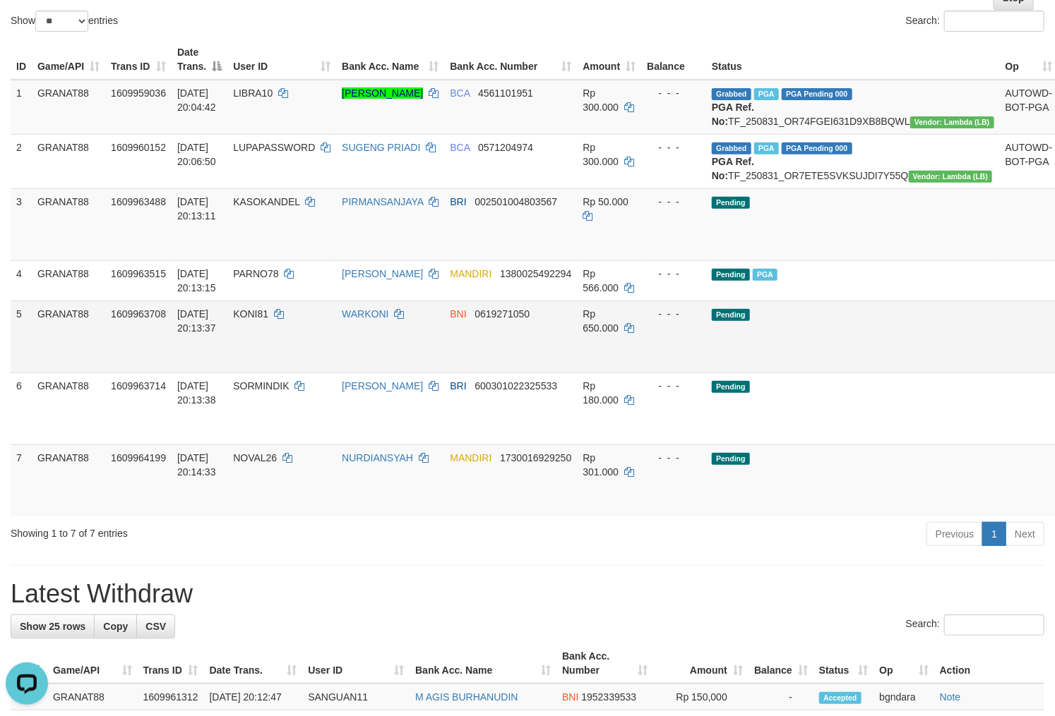
click at [258, 320] on span "KONI81" at bounding box center [250, 313] width 35 height 11
click at [251, 320] on span "KONI81" at bounding box center [250, 313] width 35 height 11
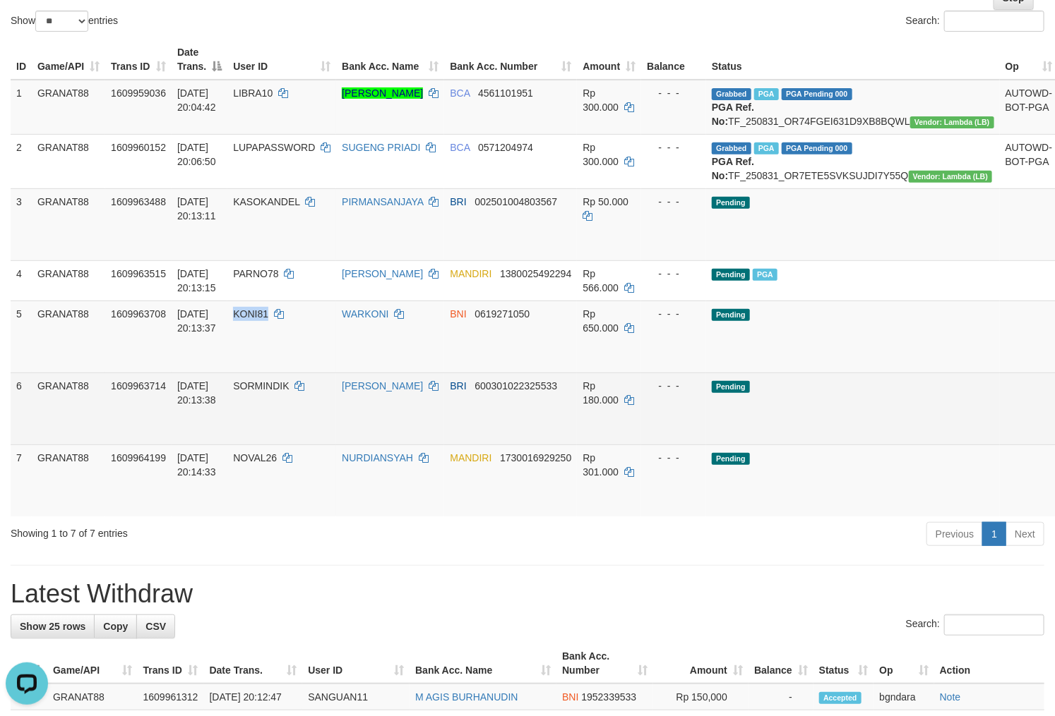
copy span "KONI81"
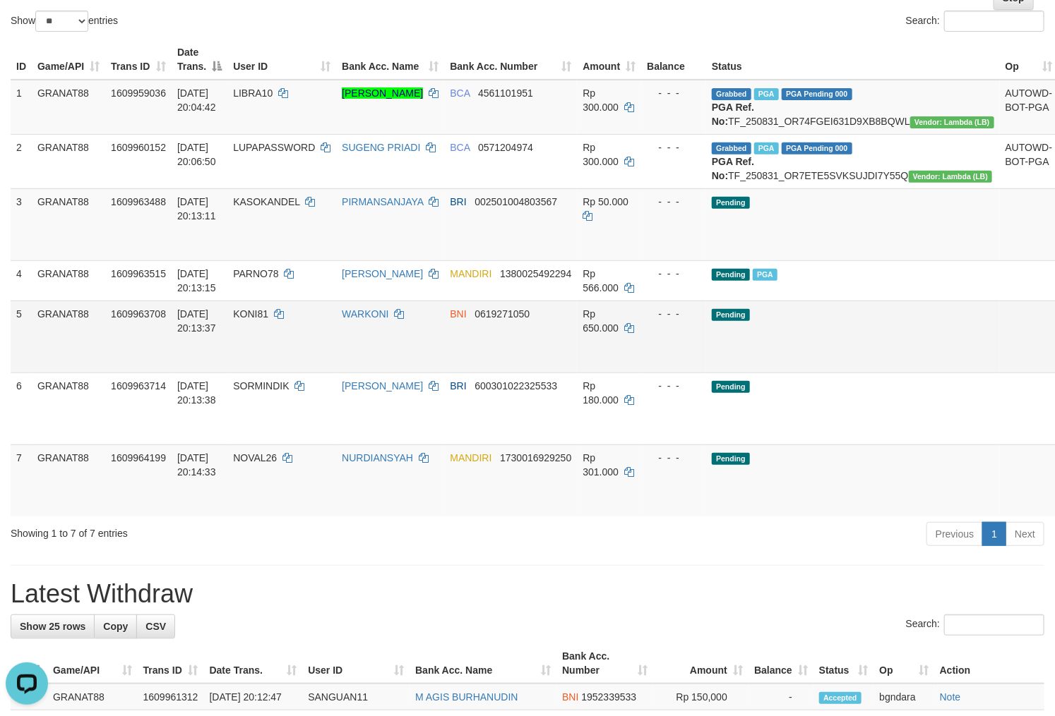
click at [608, 334] on span "Rp 650.000" at bounding box center [600, 320] width 36 height 25
drag, startPoint x: 608, startPoint y: 355, endPoint x: 599, endPoint y: 356, distance: 9.2
click at [599, 334] on span "Rp 650.000" at bounding box center [600, 320] width 36 height 25
copy span "650.000"
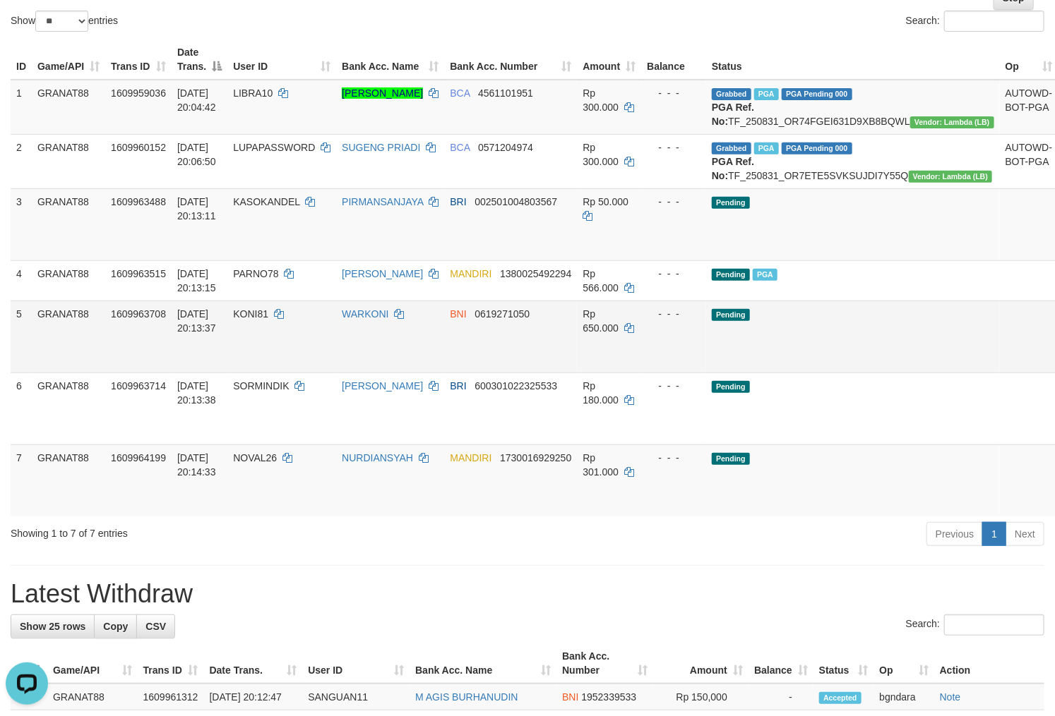
click at [1054, 366] on link "Send PGA" at bounding box center [1074, 352] width 23 height 25
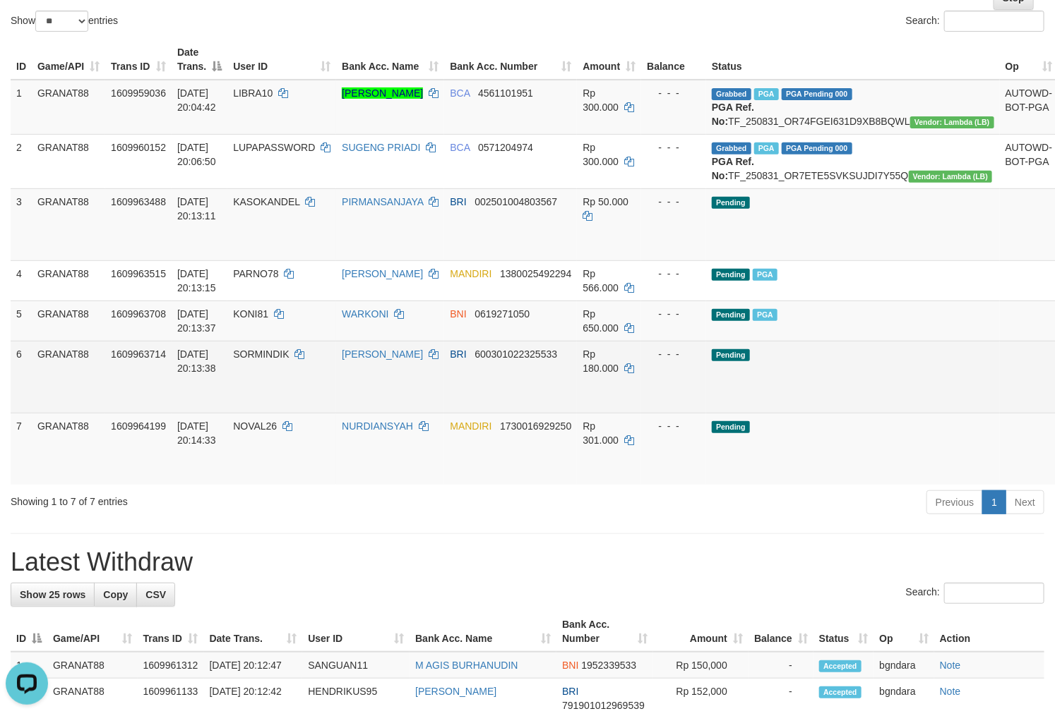
click at [280, 360] on span "SORMINDIK" at bounding box center [261, 354] width 56 height 11
click at [277, 360] on span "SORMINDIK" at bounding box center [261, 354] width 56 height 11
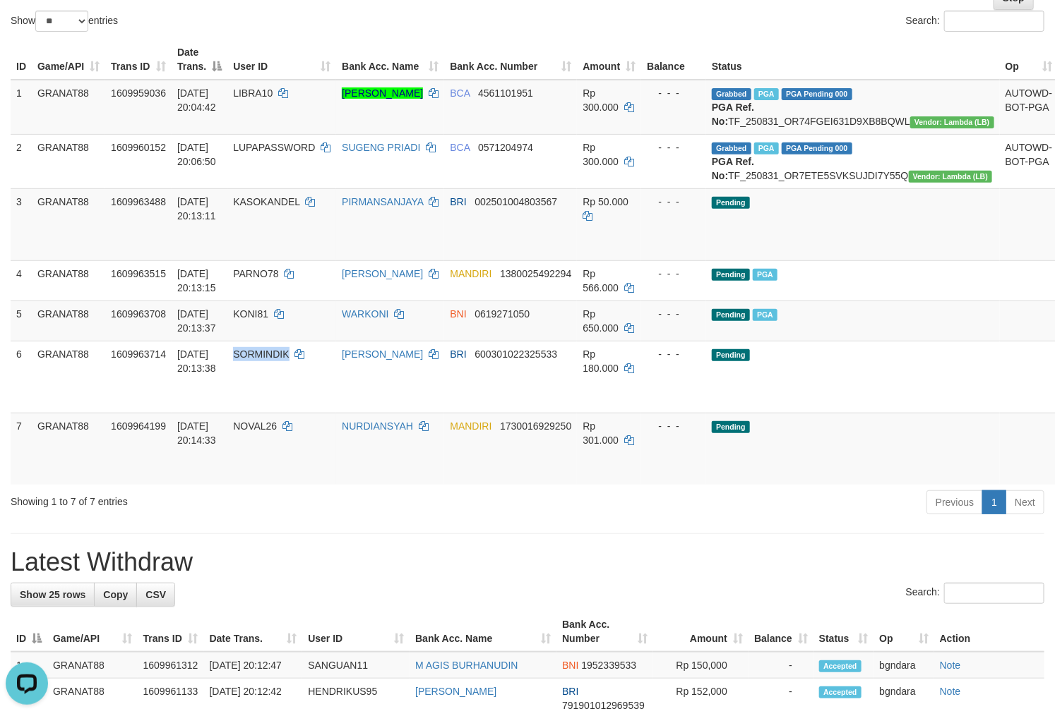
copy span "SORMINDIK"
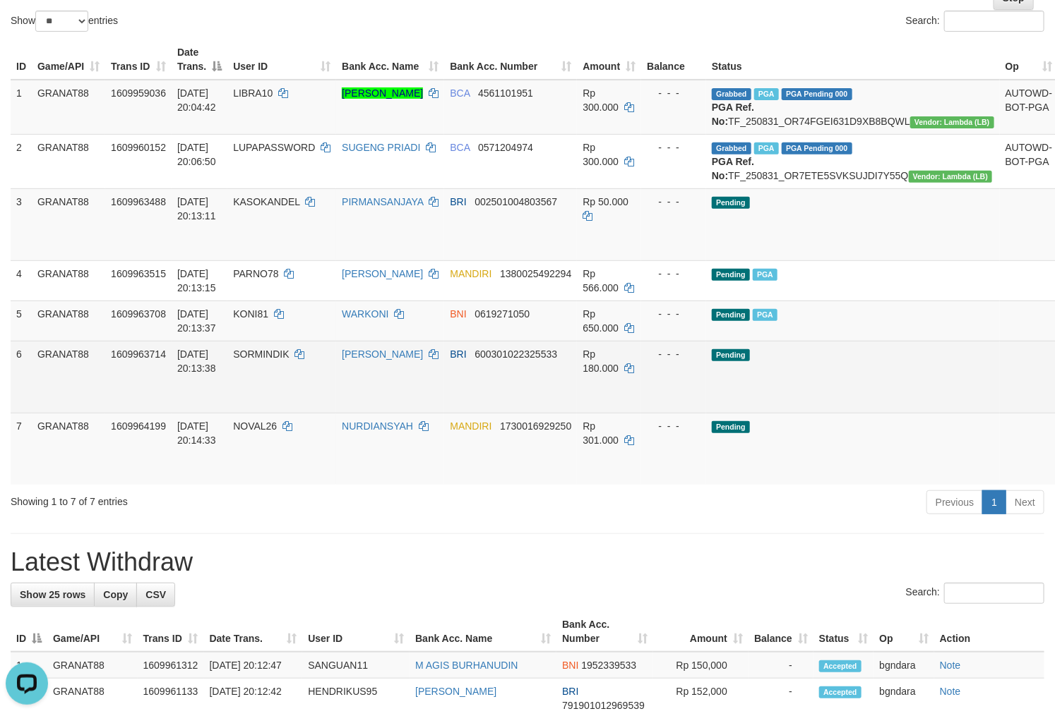
click at [615, 374] on span "Rp 180.000" at bounding box center [600, 361] width 36 height 25
click at [611, 374] on span "Rp 180.000" at bounding box center [600, 361] width 36 height 25
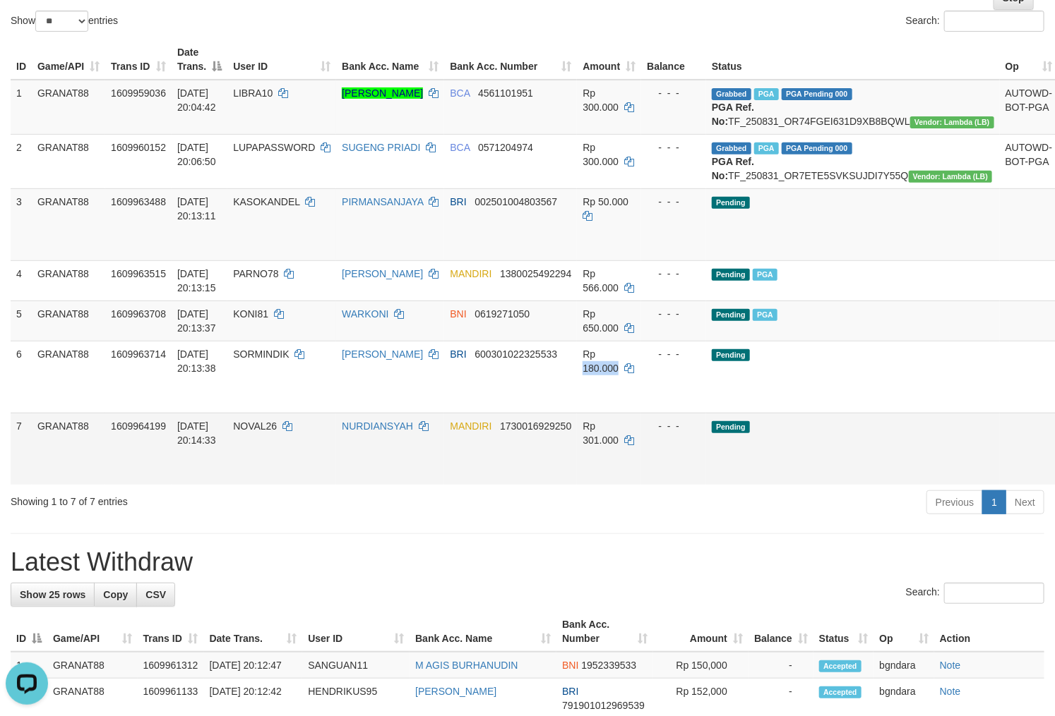
copy span "180.000"
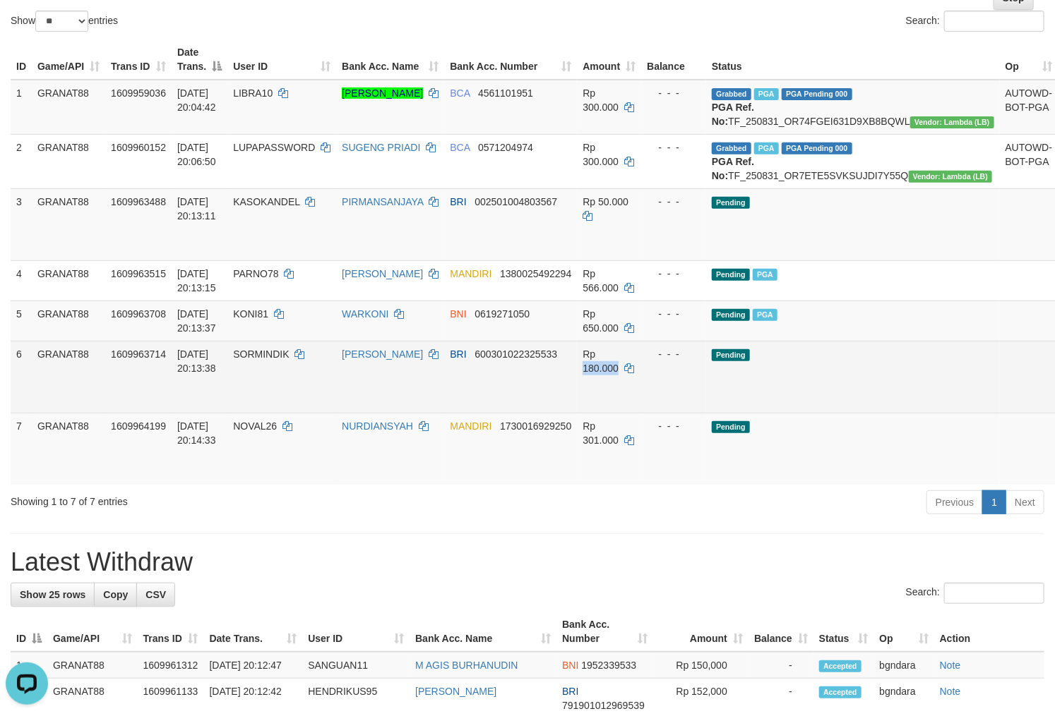
click at [1054, 406] on link "Send PGA" at bounding box center [1074, 392] width 23 height 25
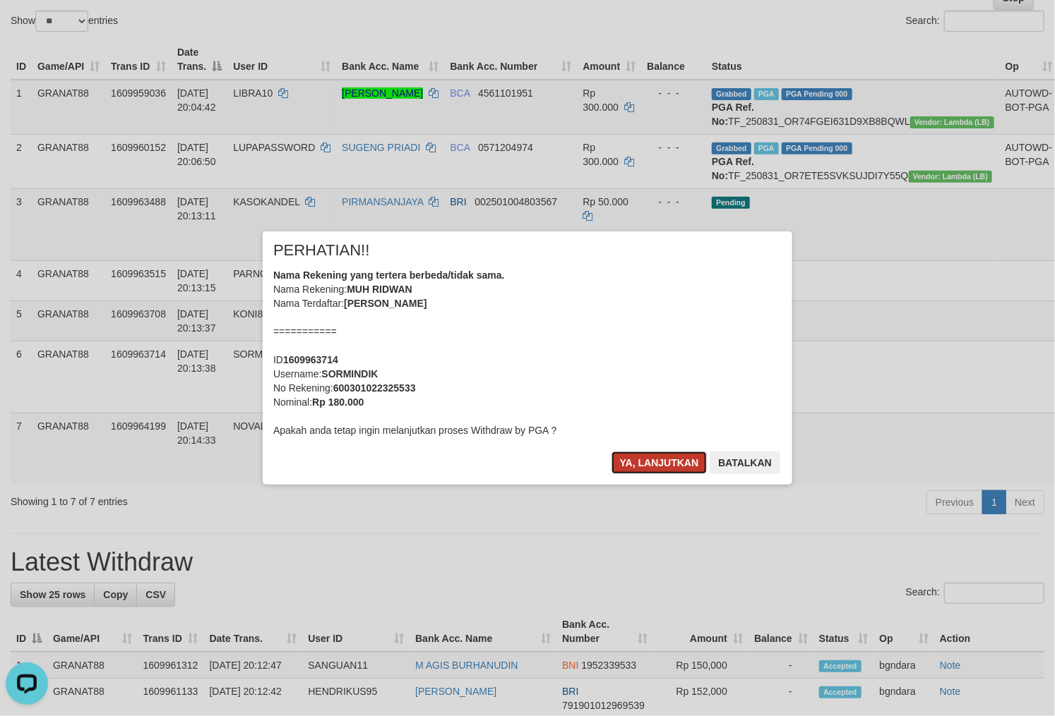
click at [630, 466] on button "Ya, lanjutkan" at bounding box center [659, 463] width 96 height 23
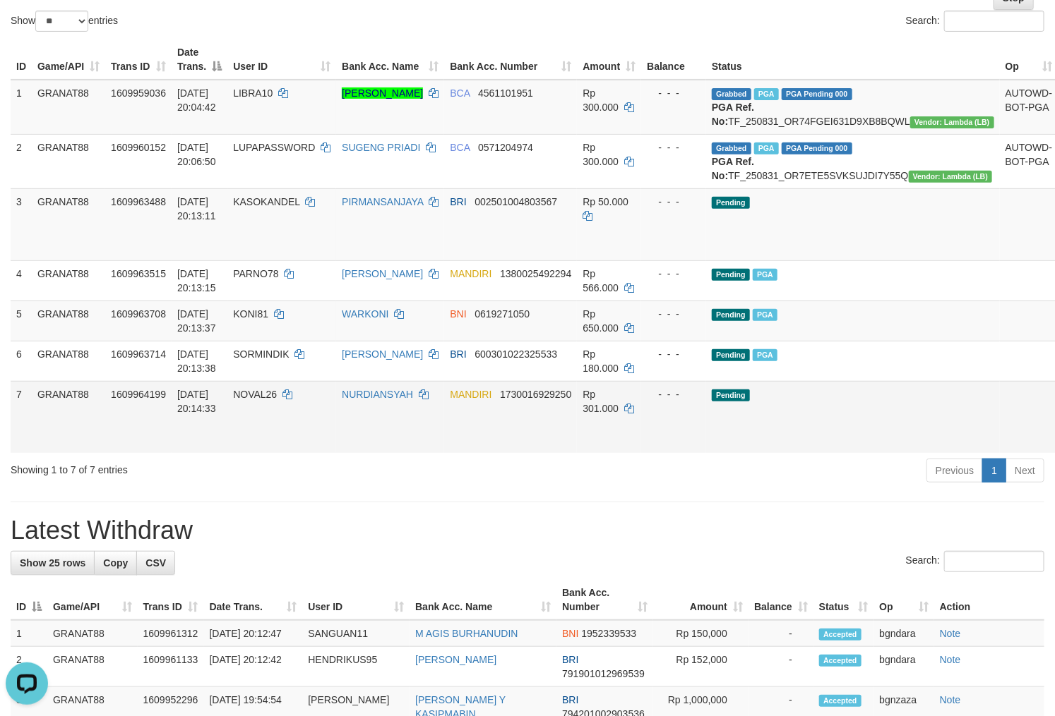
click at [272, 400] on span "NOVAL26" at bounding box center [255, 394] width 44 height 11
click at [266, 400] on span "NOVAL26" at bounding box center [255, 394] width 44 height 11
copy span "NOVAL26"
click at [616, 414] on span "Rp 301.000" at bounding box center [600, 401] width 36 height 25
click at [613, 414] on span "Rp 301.000" at bounding box center [600, 401] width 36 height 25
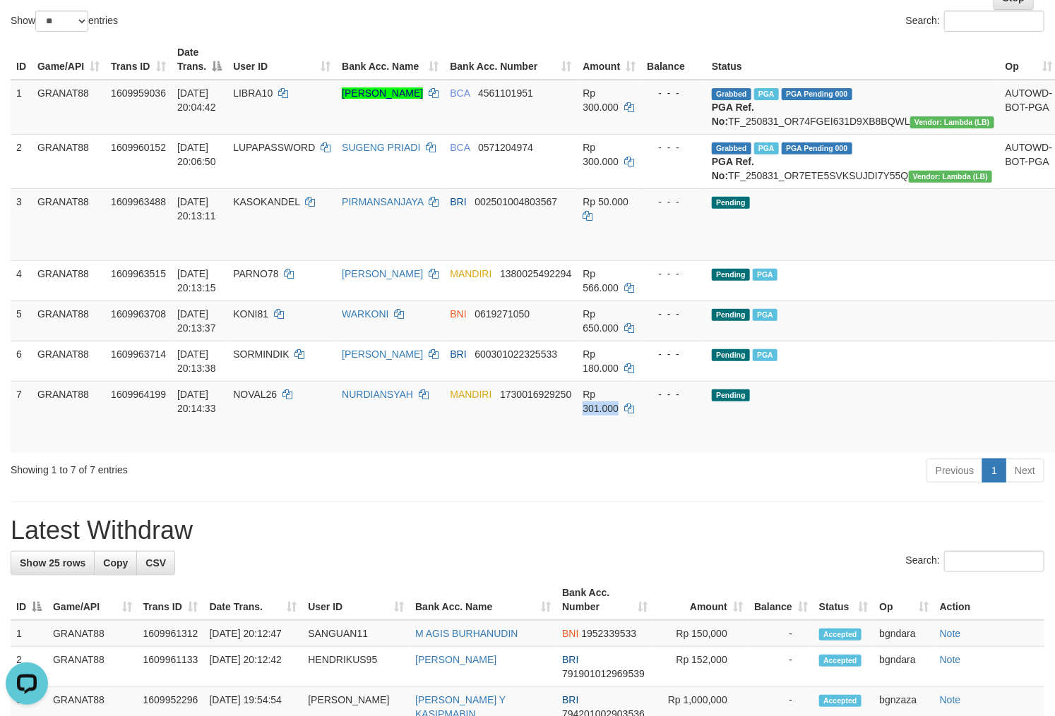
copy span "301.000"
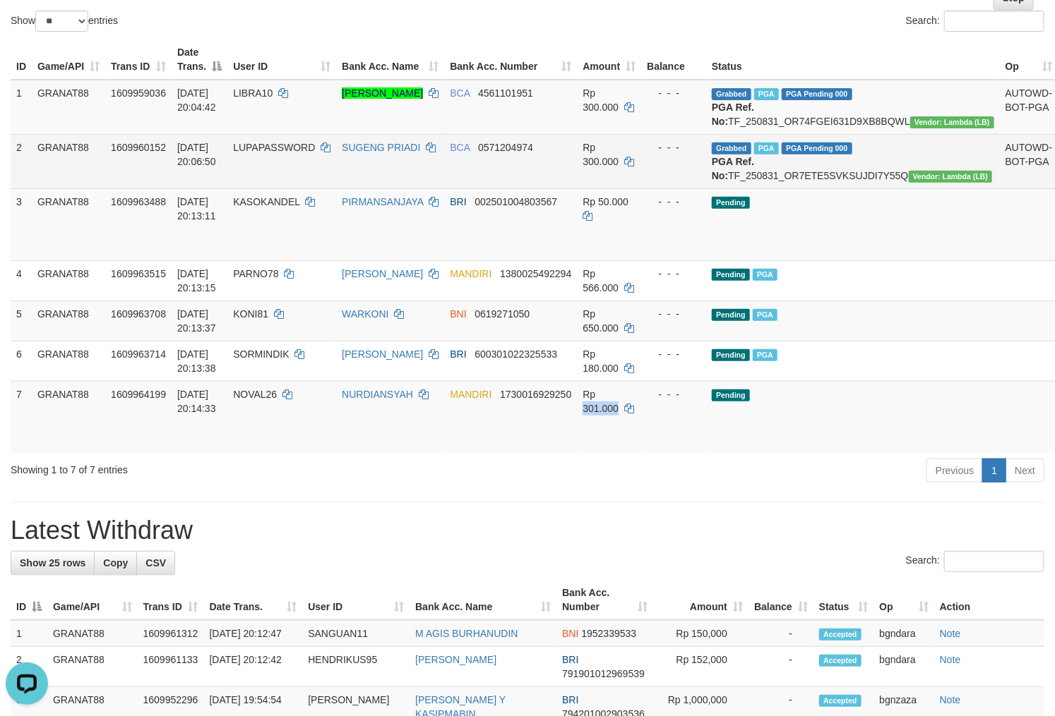
drag, startPoint x: 981, startPoint y: 456, endPoint x: 589, endPoint y: 193, distance: 472.0
click at [1054, 446] on link "Send PGA" at bounding box center [1074, 433] width 23 height 25
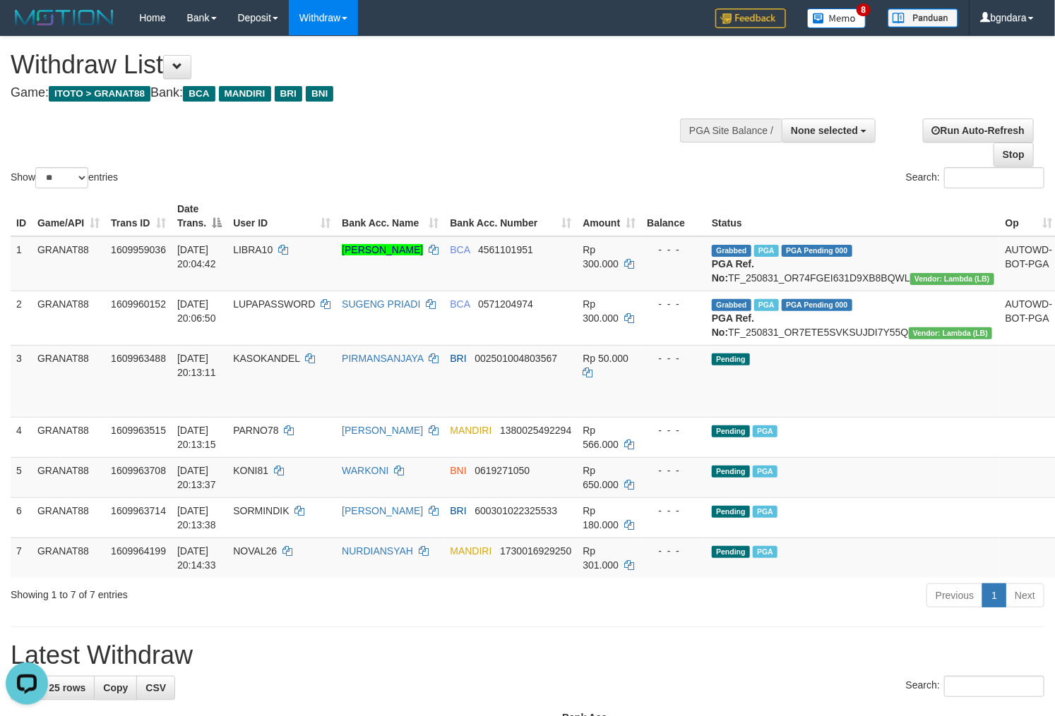
click at [572, 164] on div "Show ** ** ** *** entries Search:" at bounding box center [527, 114] width 1055 height 155
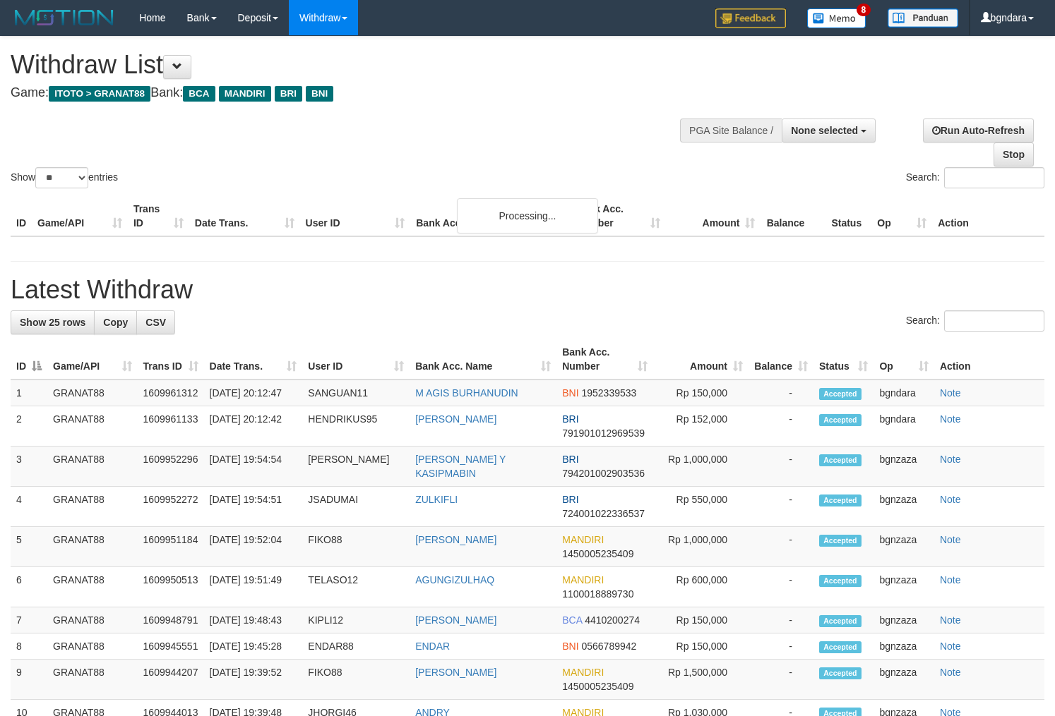
select select
select select "**"
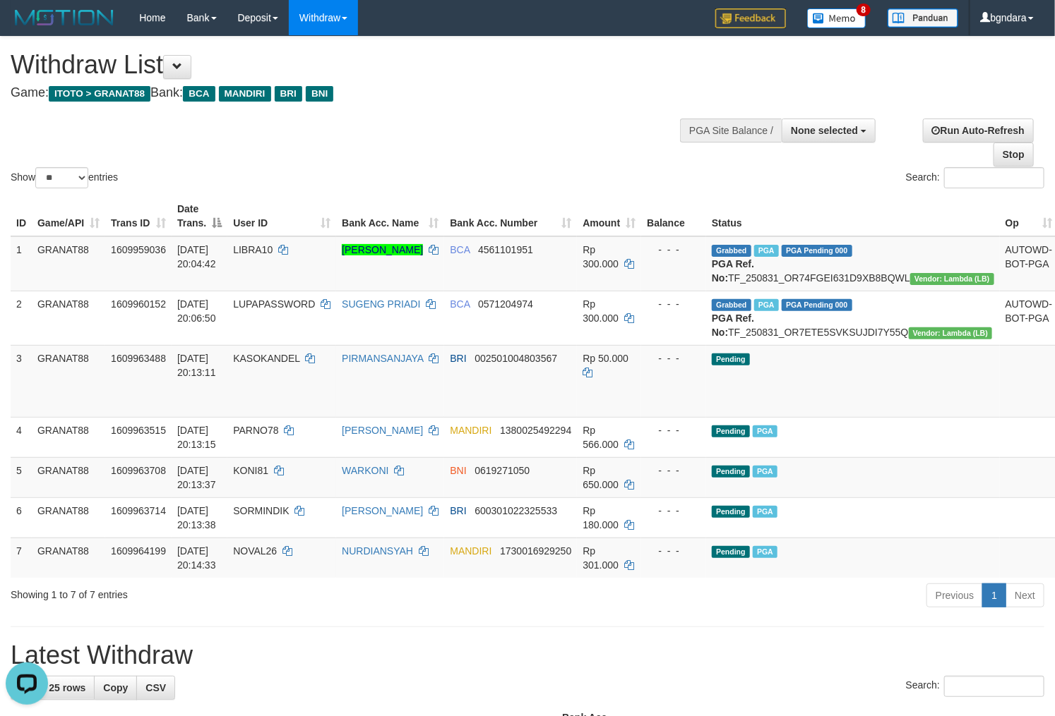
click at [654, 66] on h1 "Withdraw List" at bounding box center [350, 65] width 678 height 28
select select
select select "**"
click at [549, 112] on div "Show ** ** ** *** entries Search:" at bounding box center [527, 114] width 1055 height 155
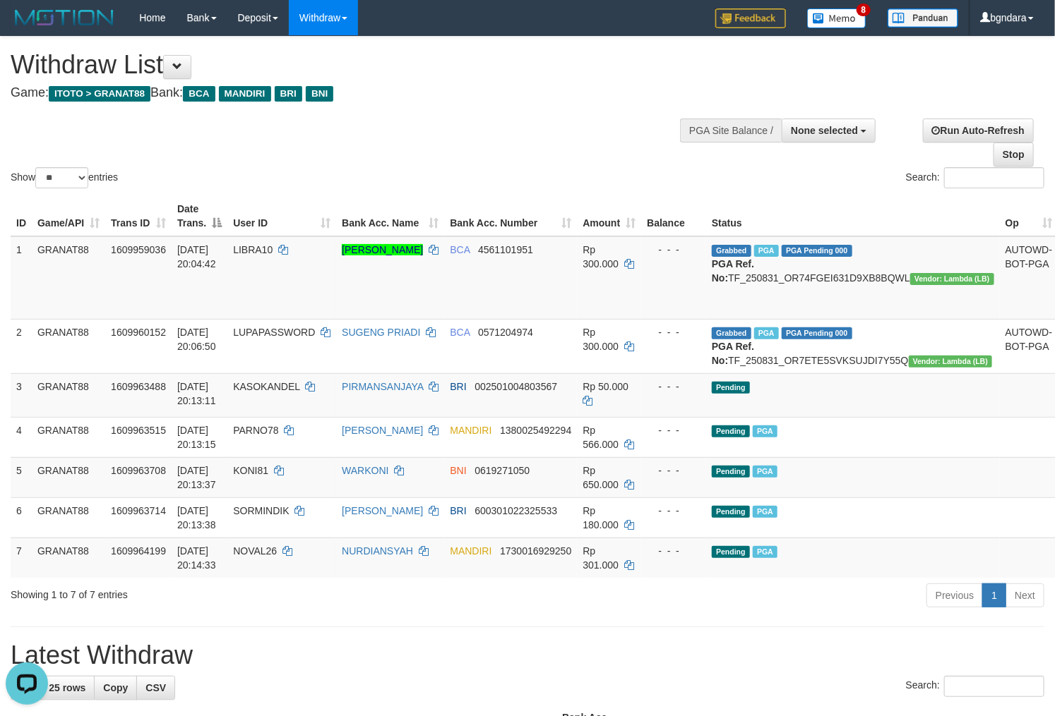
click at [515, 107] on div at bounding box center [527, 107] width 1033 height 1
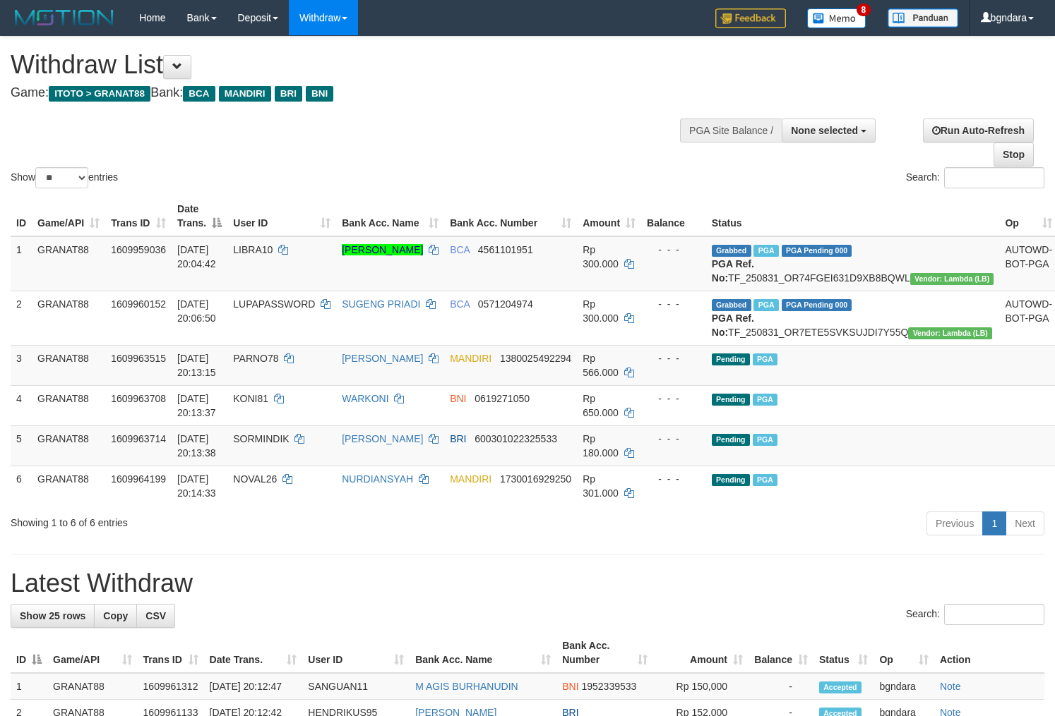
select select
select select "**"
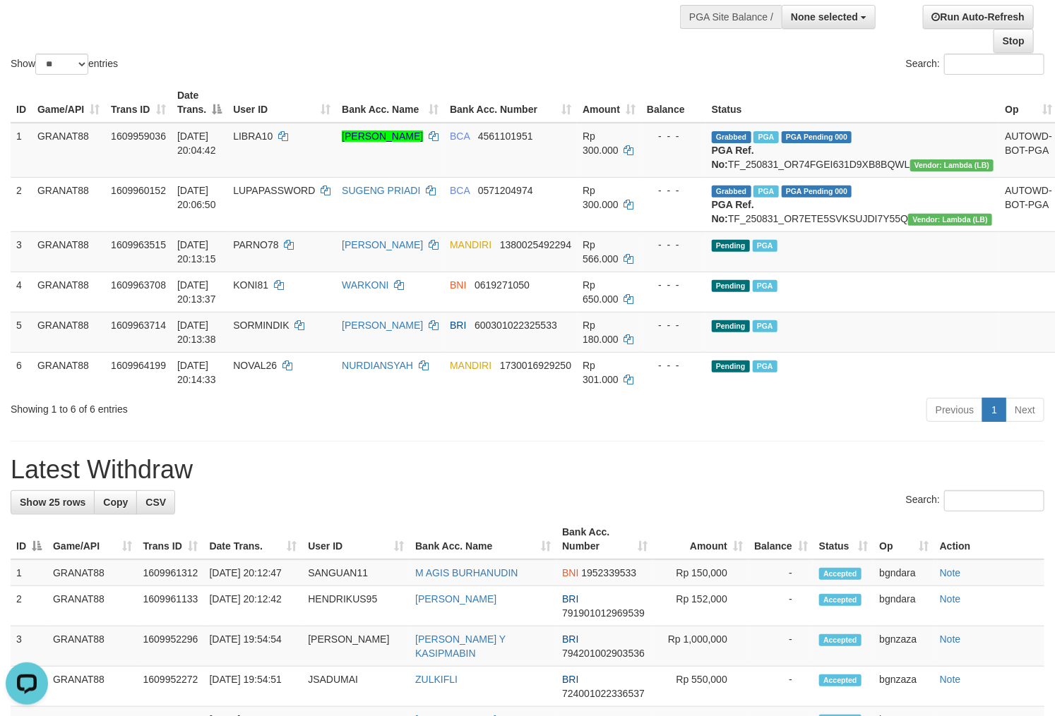
scroll to position [78, 0]
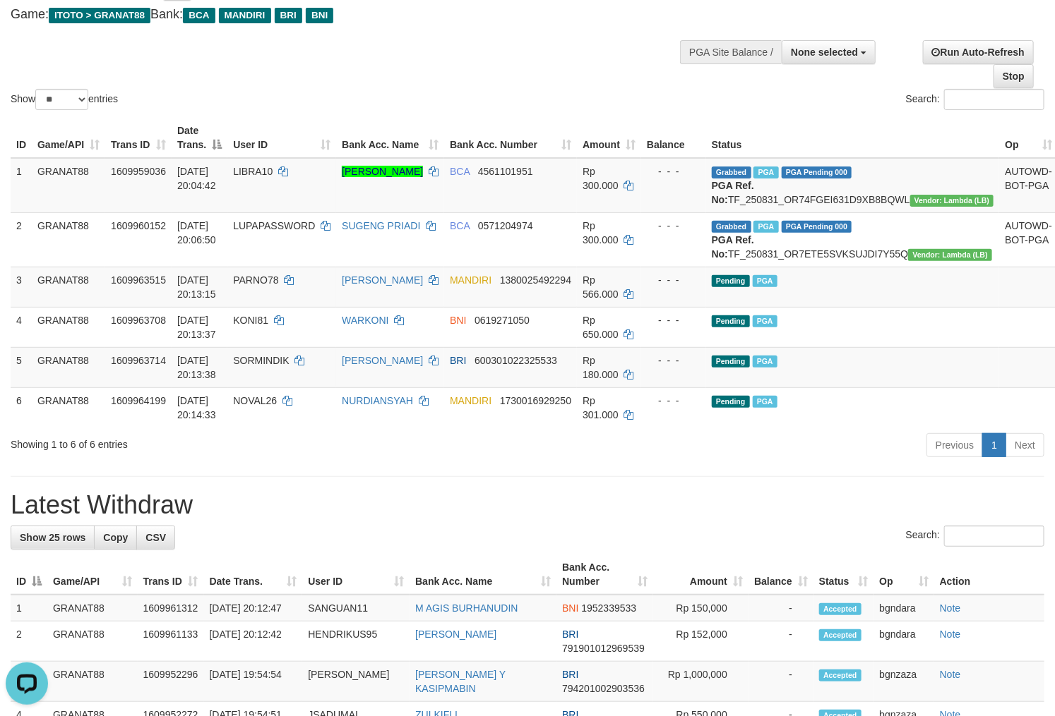
click at [527, 65] on div "Show ** ** ** *** entries Search:" at bounding box center [527, 35] width 1055 height 155
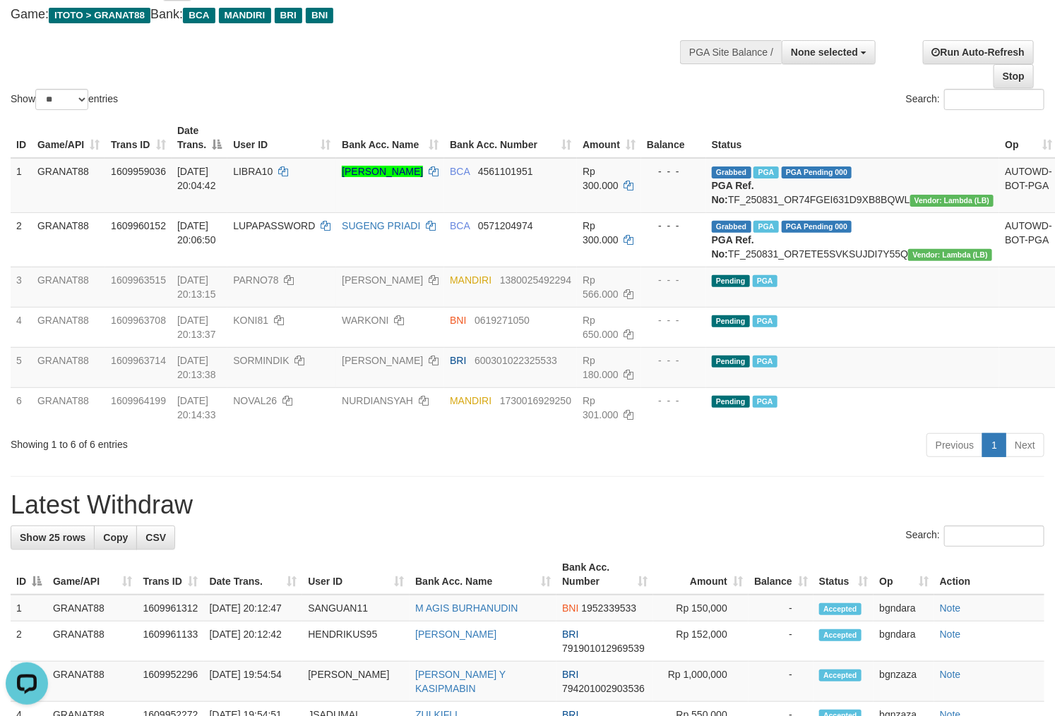
click at [608, 34] on div "Show ** ** ** *** entries Search:" at bounding box center [527, 35] width 1055 height 155
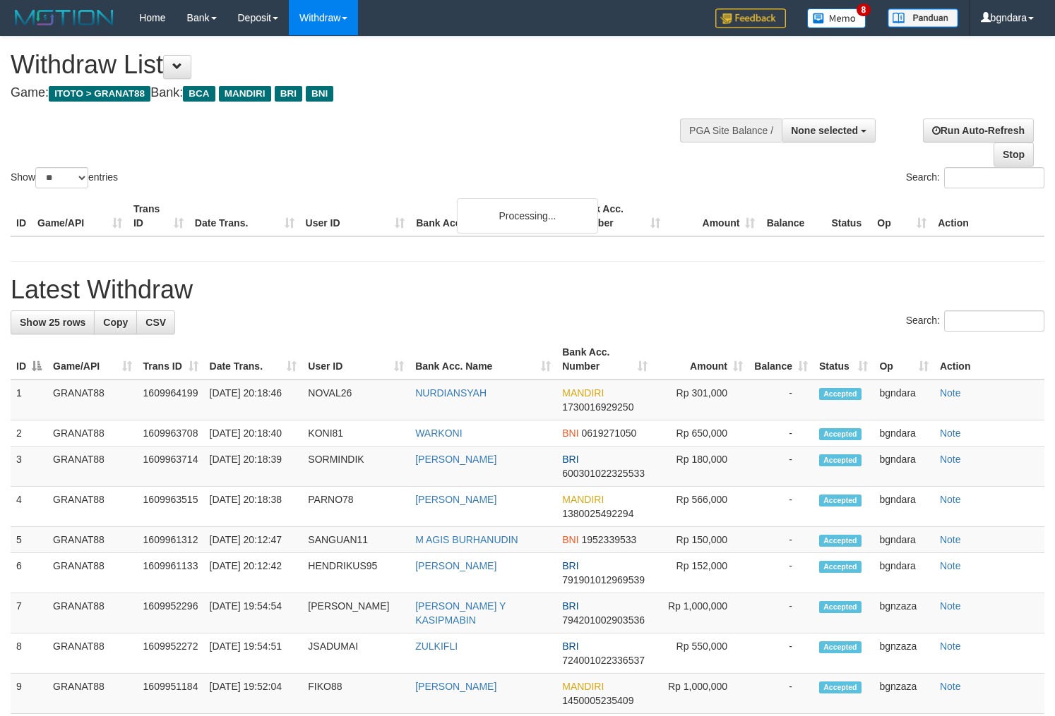
select select
select select "**"
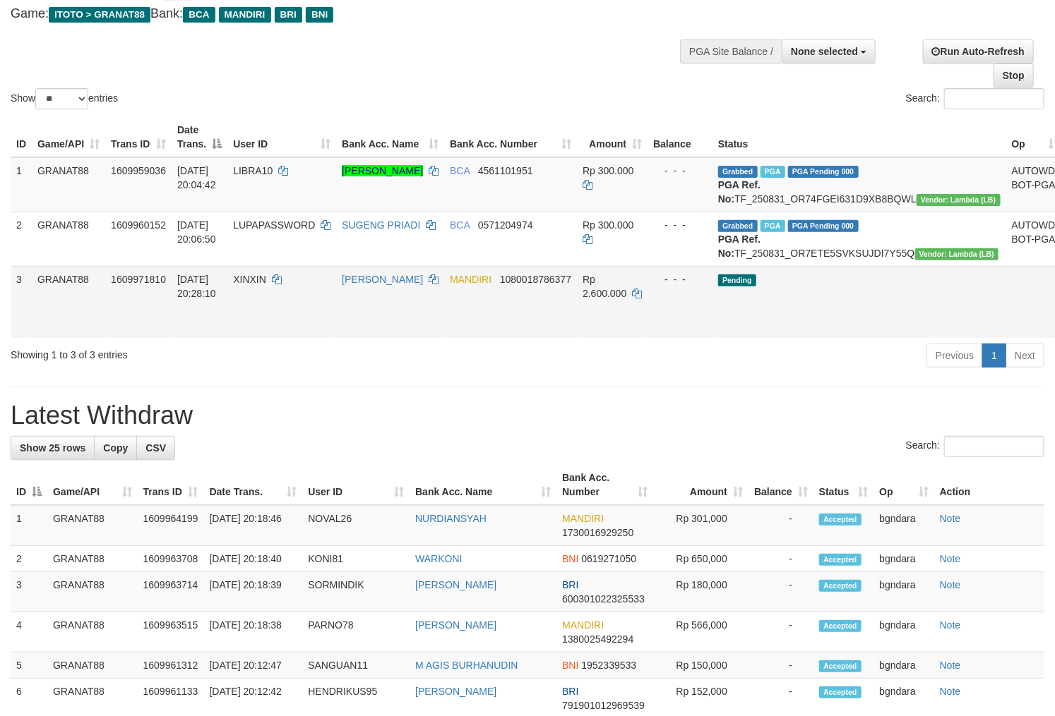
click at [266, 285] on span "XINXIN" at bounding box center [249, 279] width 33 height 11
copy span "XINXIN"
click at [595, 299] on span "Rp 2.600.000" at bounding box center [604, 286] width 44 height 25
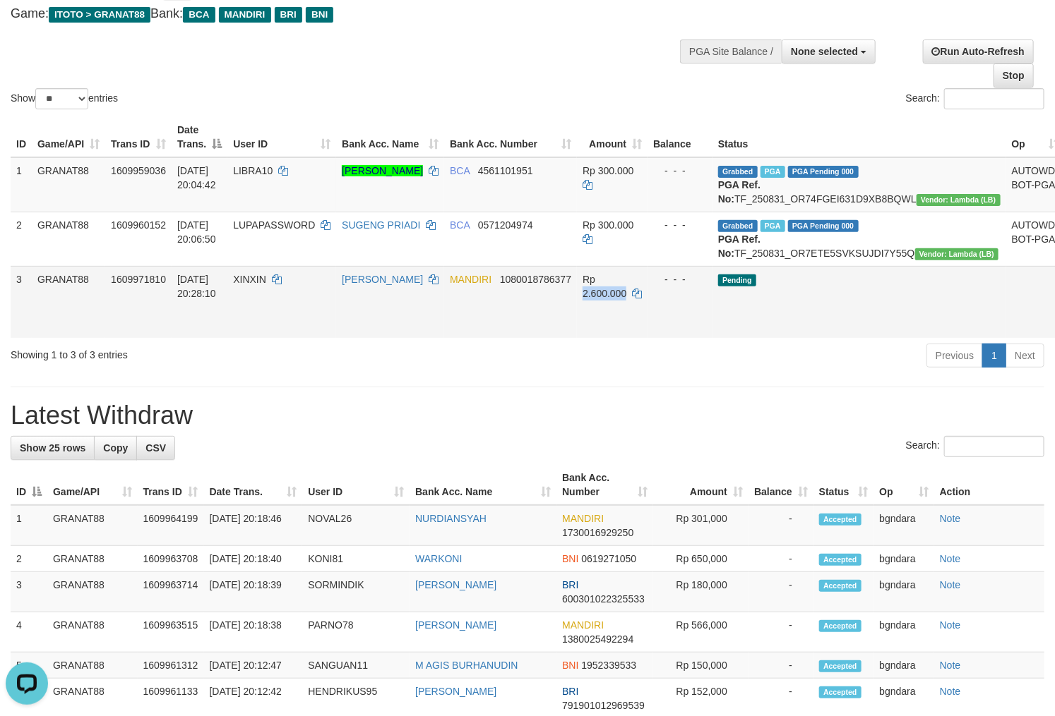
click at [592, 299] on span "Rp 2.600.000" at bounding box center [604, 286] width 44 height 25
copy span "2.600.000"
drag, startPoint x: 980, startPoint y: 340, endPoint x: 603, endPoint y: 188, distance: 406.4
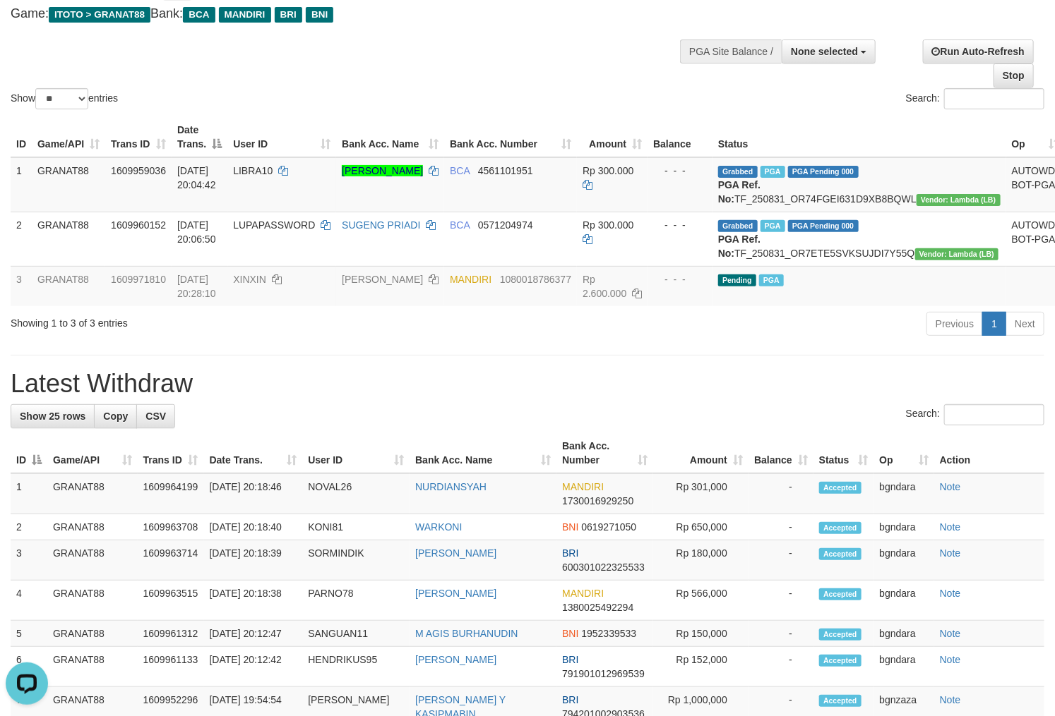
click at [524, 49] on div "Show ** ** ** *** entries Search:" at bounding box center [527, 35] width 1055 height 155
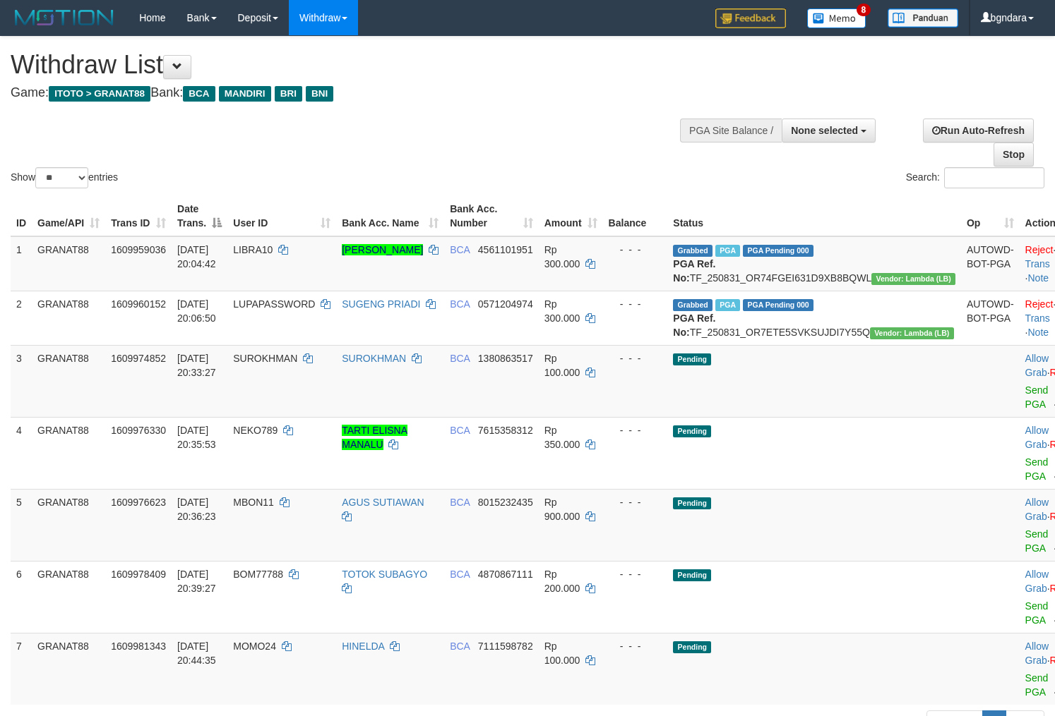
select select
select select "**"
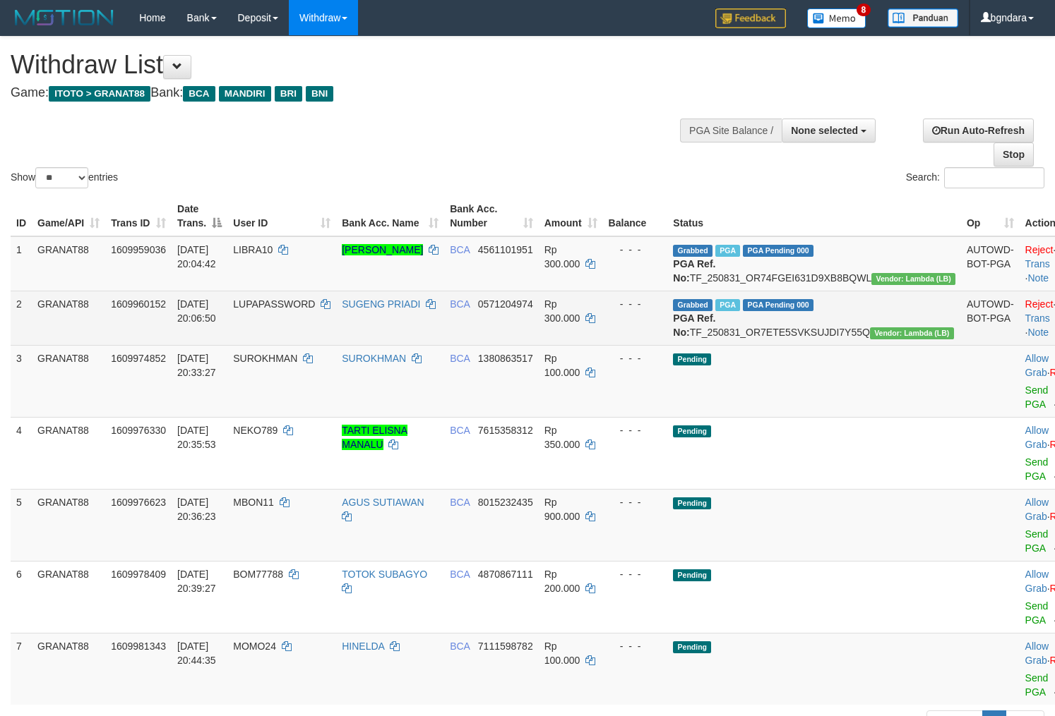
scroll to position [79, 0]
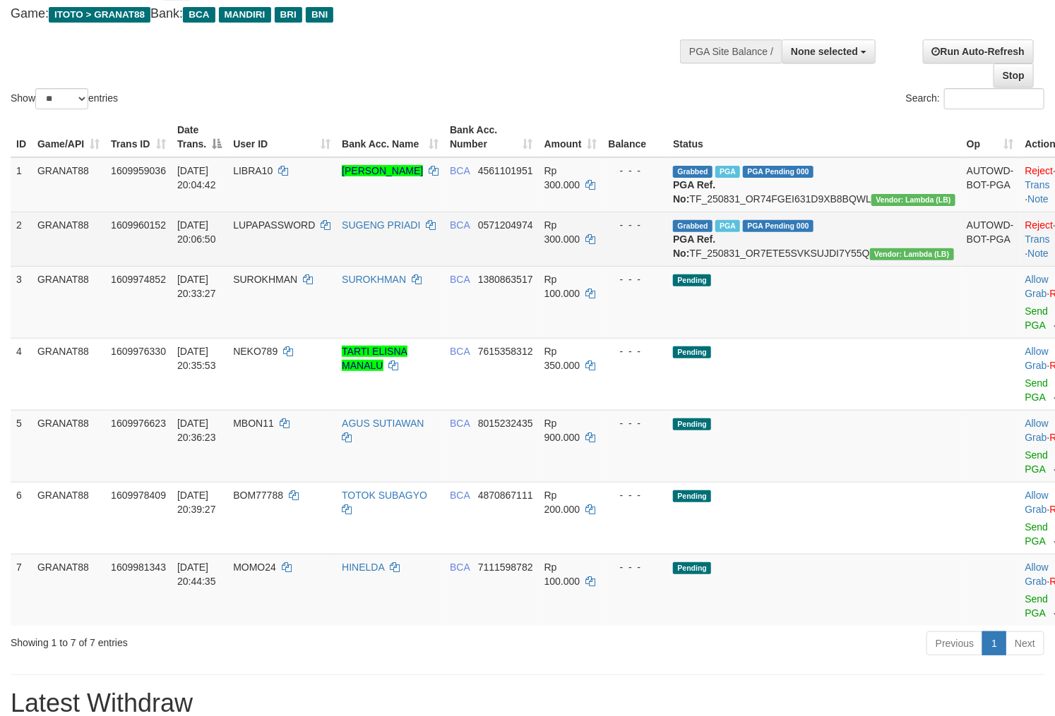
click at [275, 231] on span "LUPAPASSWORD" at bounding box center [274, 225] width 82 height 11
drag, startPoint x: 275, startPoint y: 237, endPoint x: 300, endPoint y: 249, distance: 27.5
click at [268, 231] on span "LUPAPASSWORD" at bounding box center [274, 225] width 82 height 11
copy span "LUPAPASSWORD"
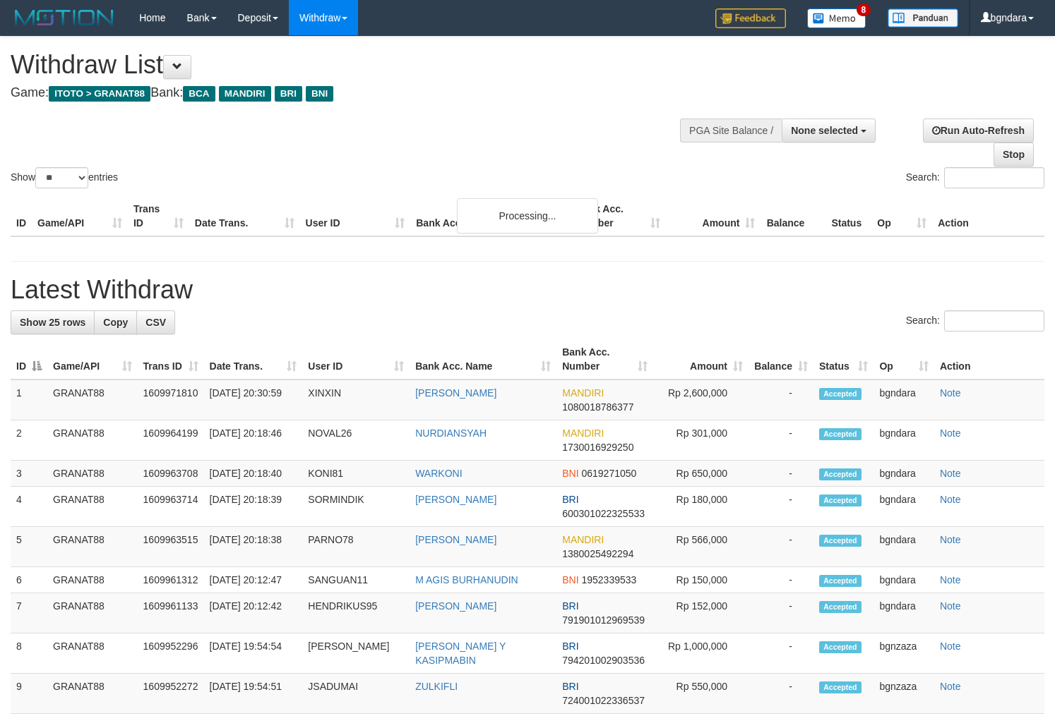
select select
select select "**"
